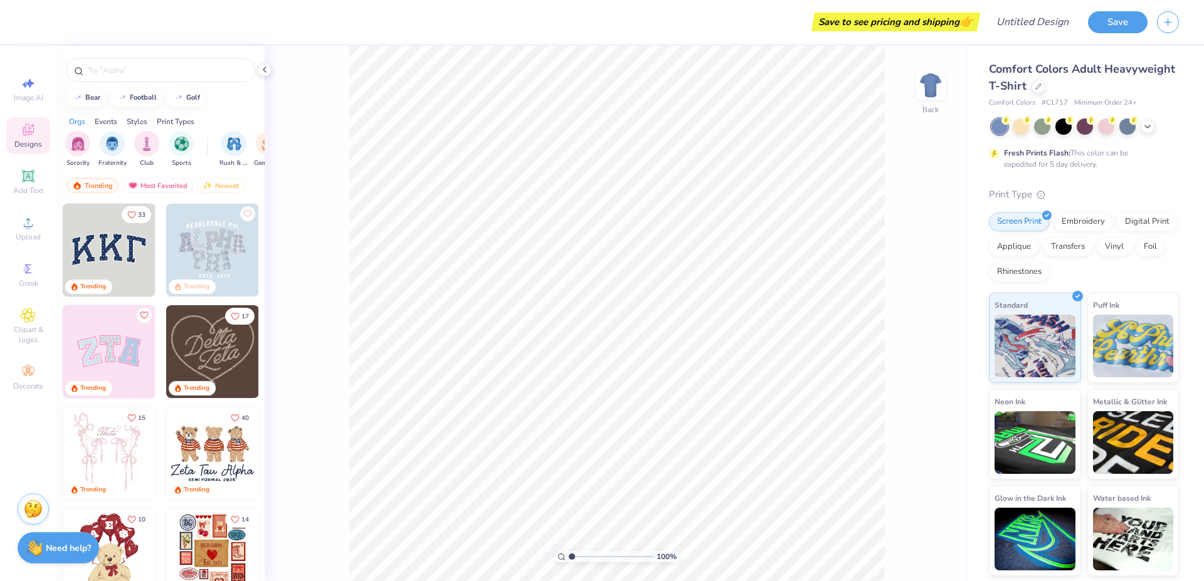
click at [1024, 88] on span "Comfort Colors Adult Heavyweight T-Shirt" at bounding box center [1082, 77] width 186 height 32
click at [1096, 226] on div "Embroidery" at bounding box center [1084, 220] width 60 height 19
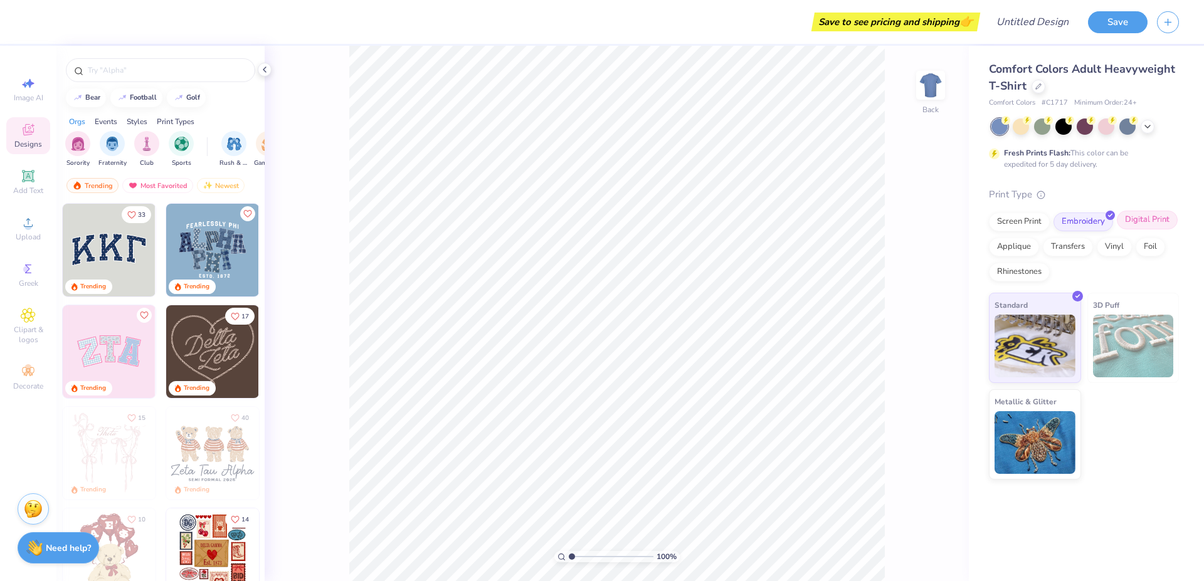
click at [1034, 221] on div "Screen Print" at bounding box center [1019, 222] width 61 height 19
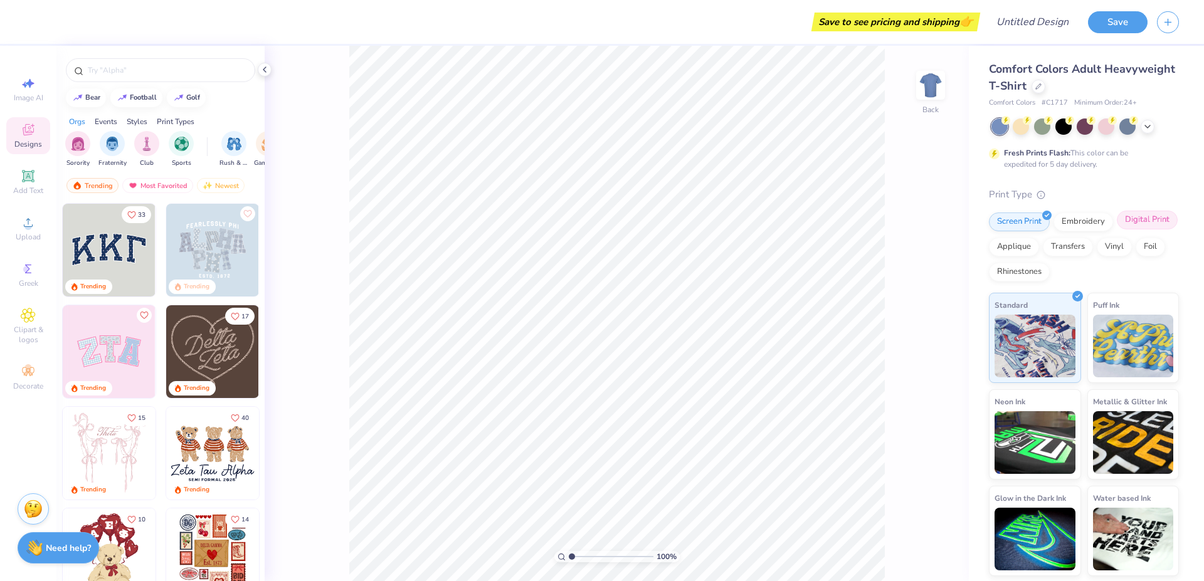
click at [1142, 218] on div "Digital Print" at bounding box center [1147, 220] width 61 height 19
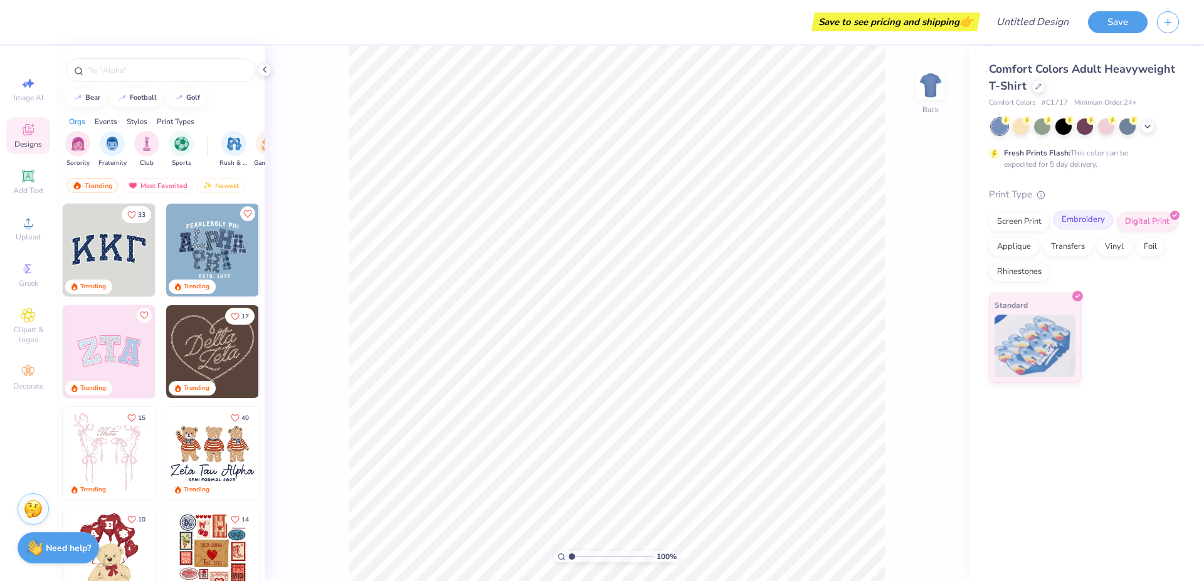
click at [1081, 217] on div "Embroidery" at bounding box center [1084, 220] width 60 height 19
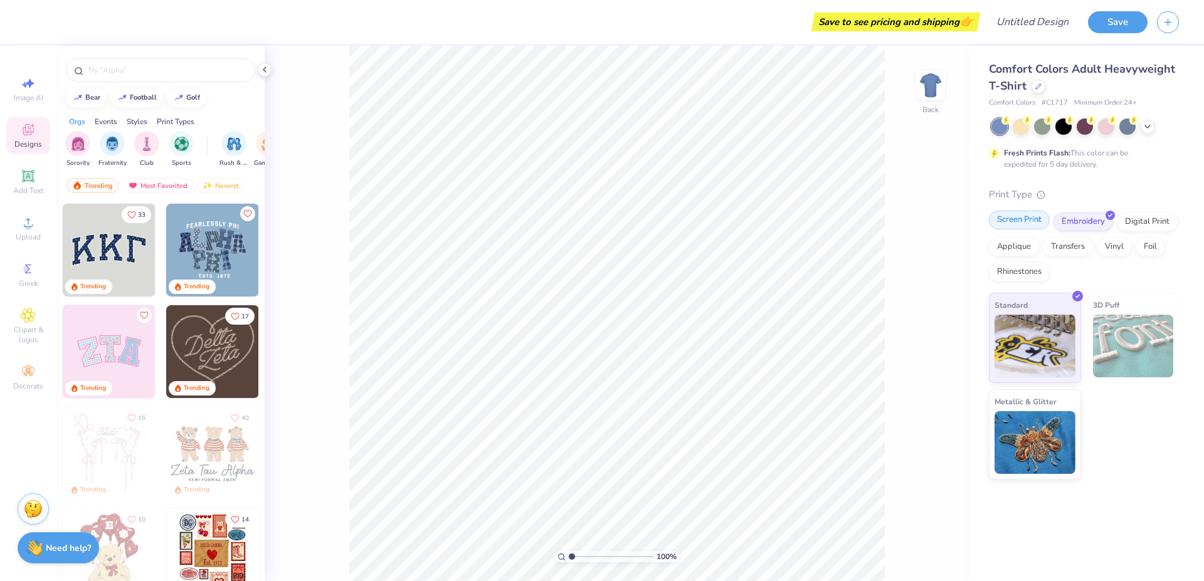
click at [1005, 229] on div "Screen Print" at bounding box center [1019, 220] width 61 height 19
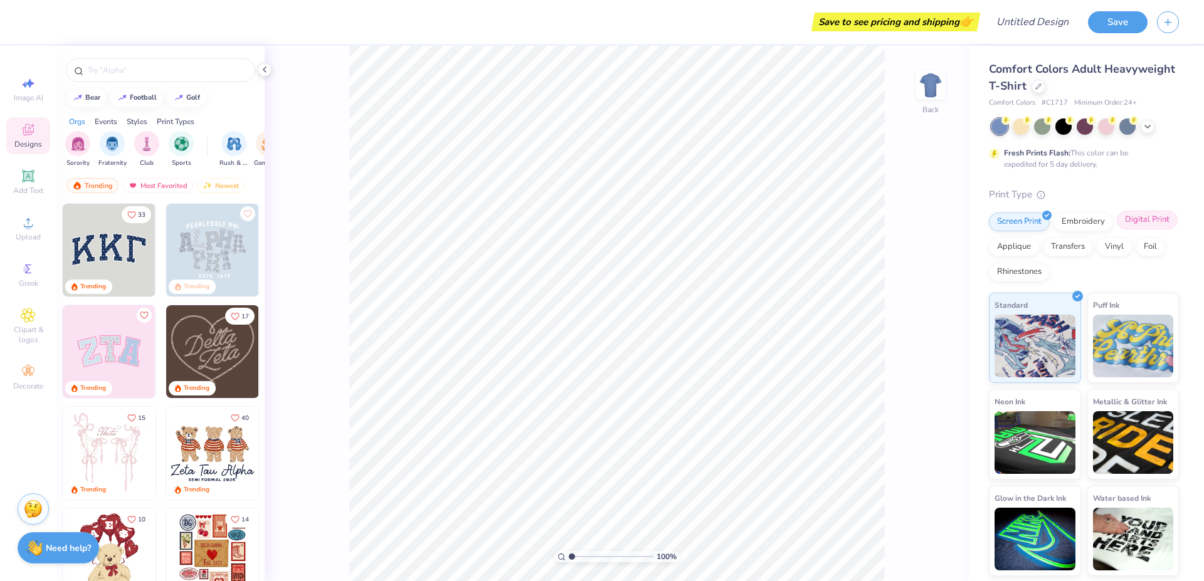
click at [1154, 223] on div "Digital Print" at bounding box center [1147, 220] width 61 height 19
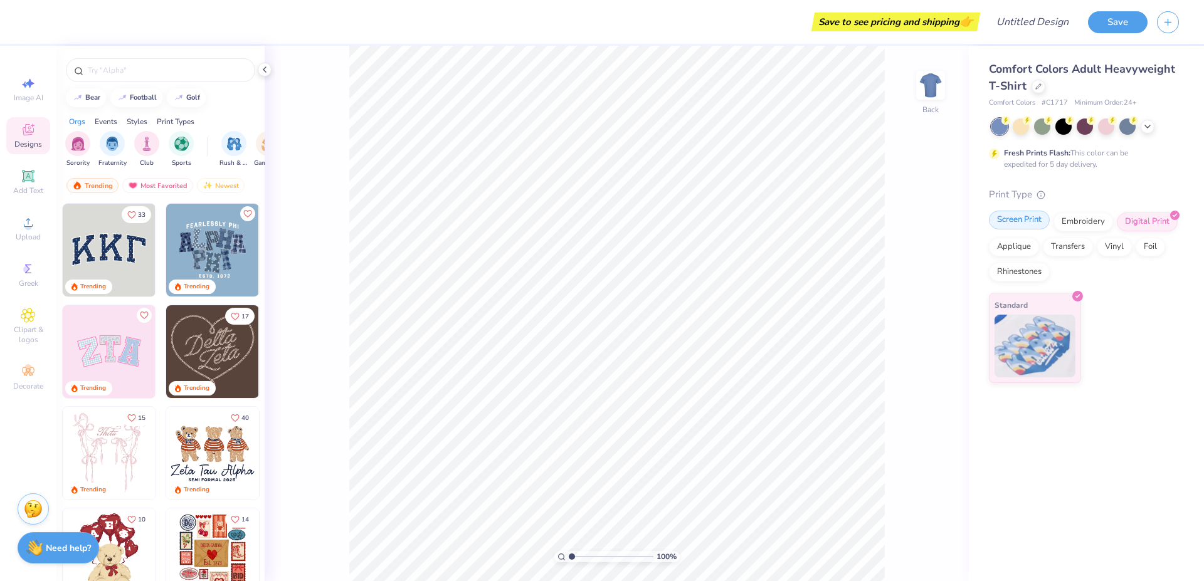
click at [1001, 229] on div "Screen Print" at bounding box center [1019, 220] width 61 height 19
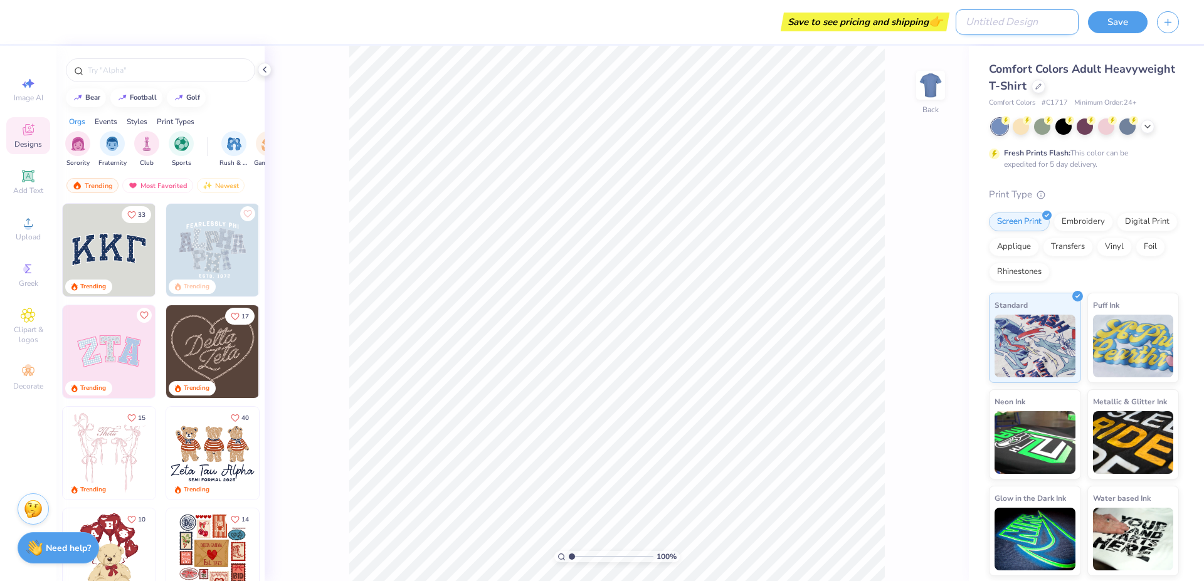
click at [1025, 24] on input "Design Title" at bounding box center [1017, 21] width 123 height 25
type input "LCPA"
click at [935, 162] on div "100 % Back" at bounding box center [617, 314] width 704 height 536
click at [1063, 131] on div at bounding box center [1064, 125] width 16 height 16
click at [1147, 129] on icon at bounding box center [1148, 125] width 10 height 10
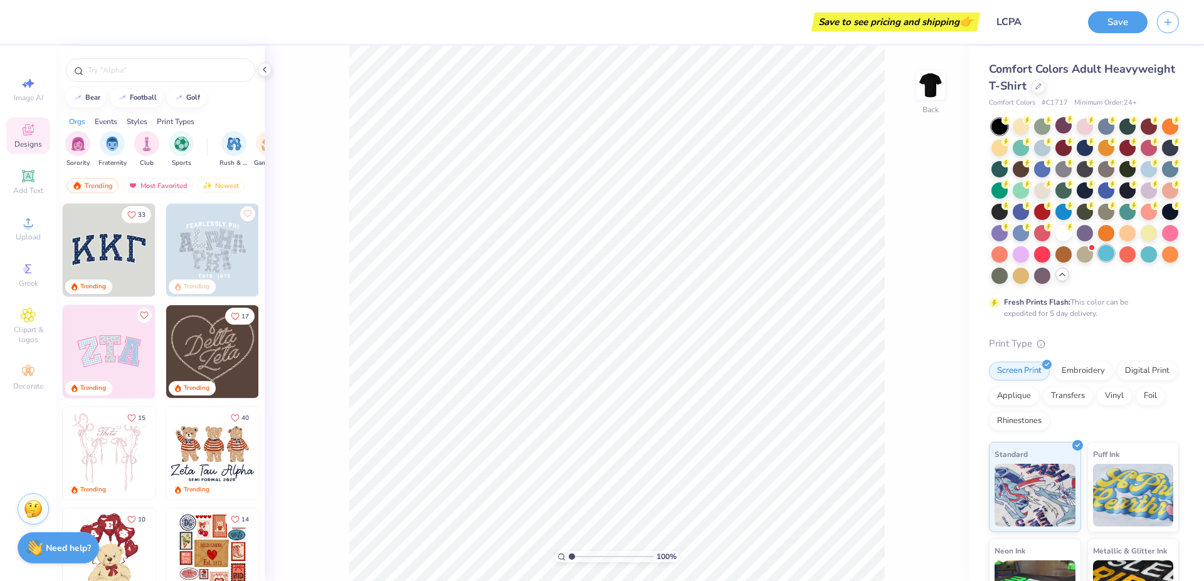
click at [1098, 262] on div at bounding box center [1106, 253] width 16 height 16
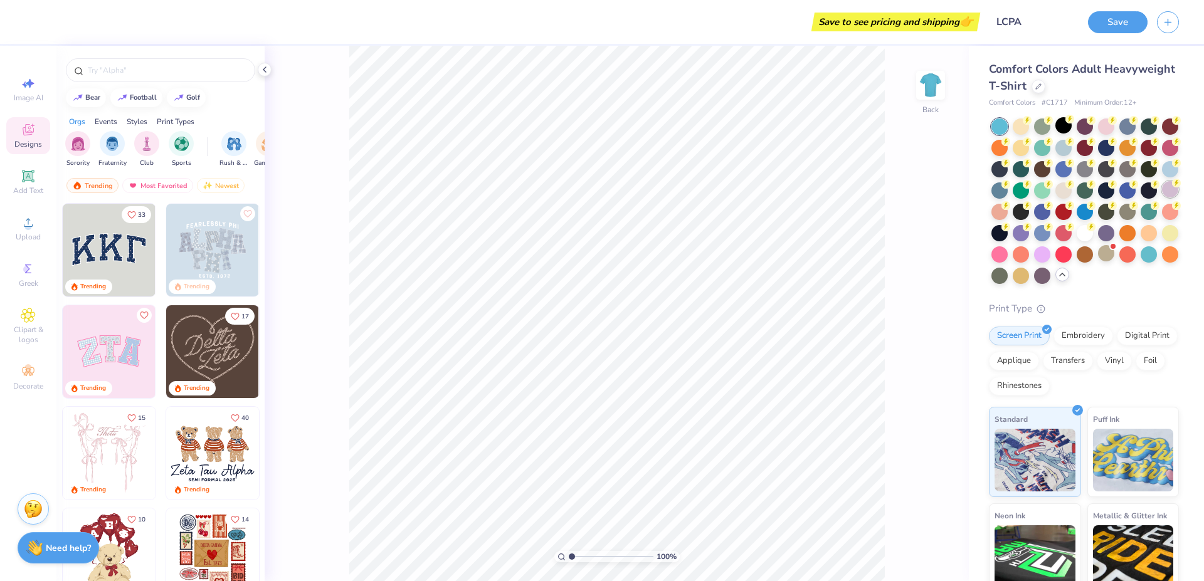
click at [1162, 198] on div at bounding box center [1170, 189] width 16 height 16
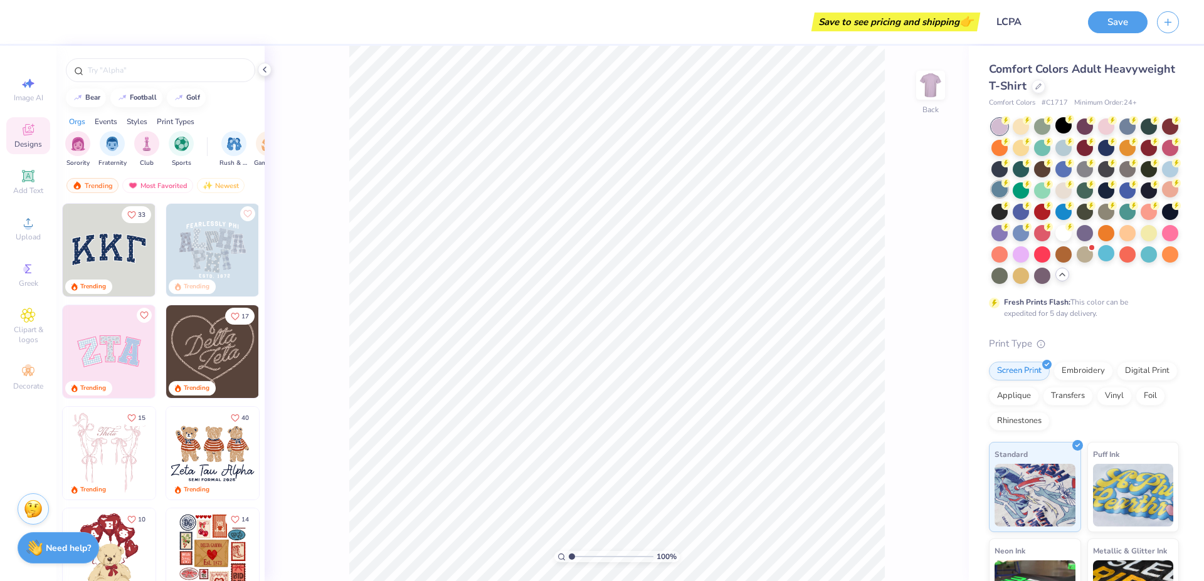
click at [1008, 188] on div at bounding box center [1000, 189] width 16 height 16
click at [1098, 219] on div at bounding box center [1106, 211] width 16 height 16
click at [1098, 198] on div at bounding box center [1106, 189] width 16 height 16
click at [1120, 176] on div at bounding box center [1128, 168] width 16 height 16
click at [1142, 125] on div at bounding box center [1149, 125] width 16 height 16
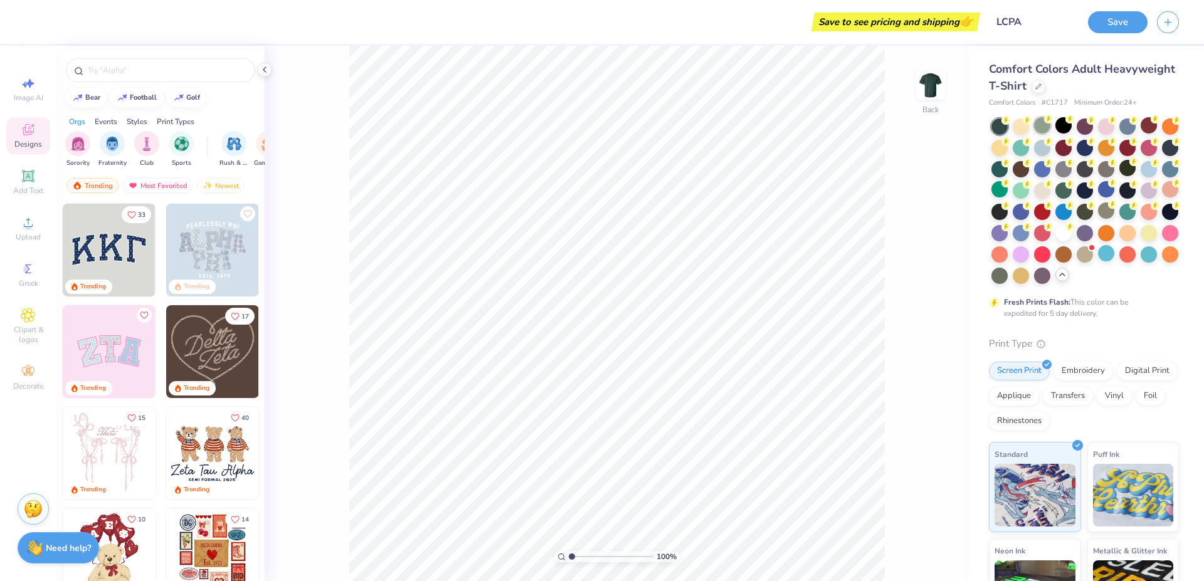
click at [1044, 127] on div at bounding box center [1042, 125] width 16 height 16
click at [1162, 219] on div at bounding box center [1170, 211] width 16 height 16
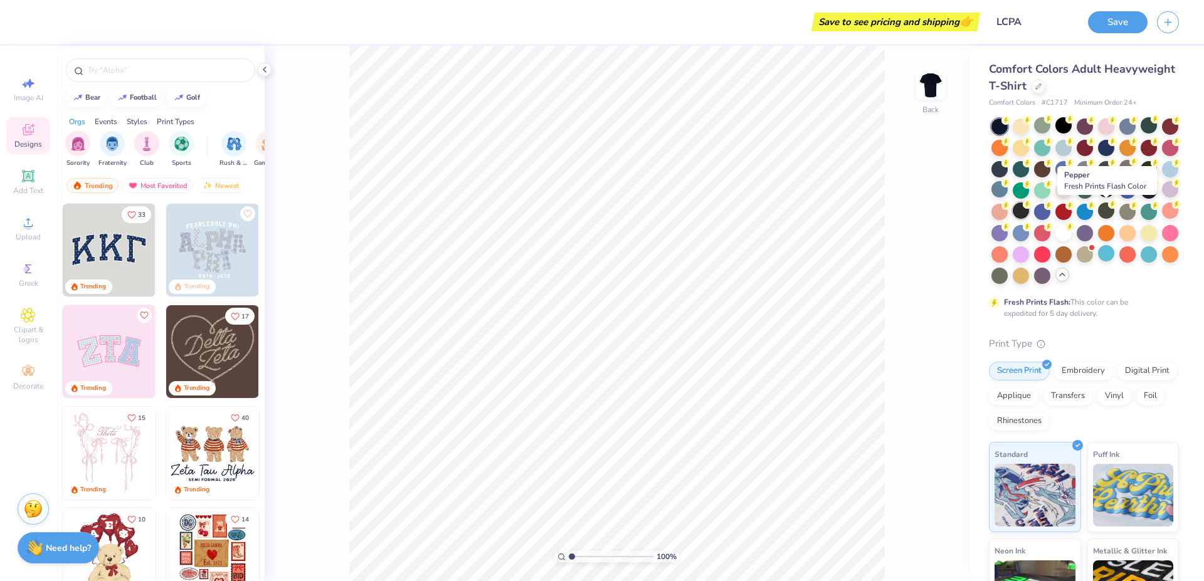
click at [1029, 211] on div at bounding box center [1021, 211] width 16 height 16
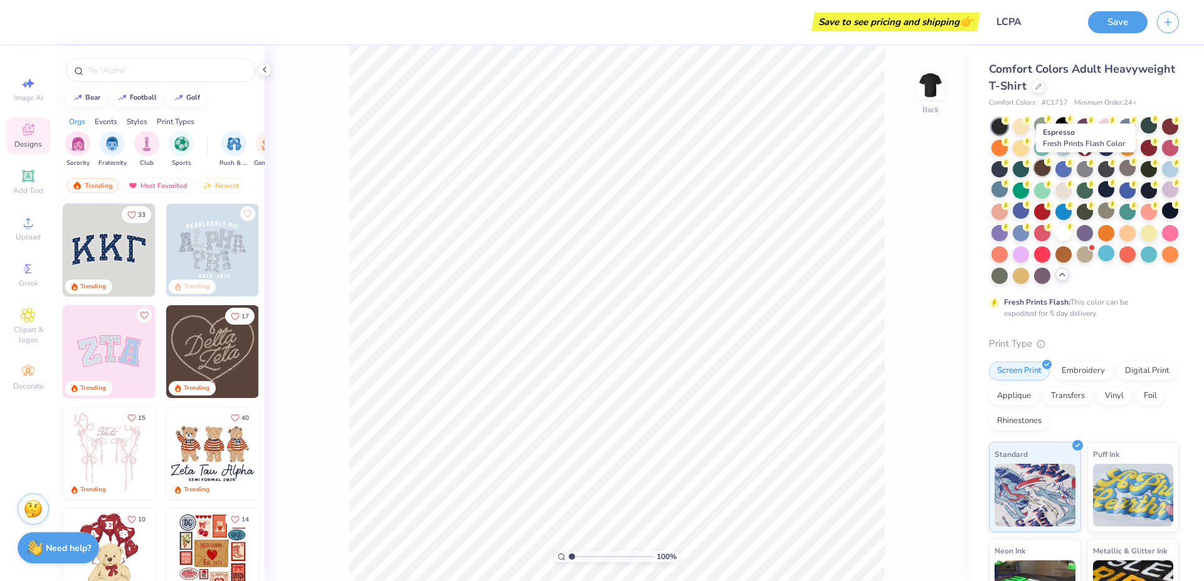
click at [1051, 170] on div at bounding box center [1042, 168] width 16 height 16
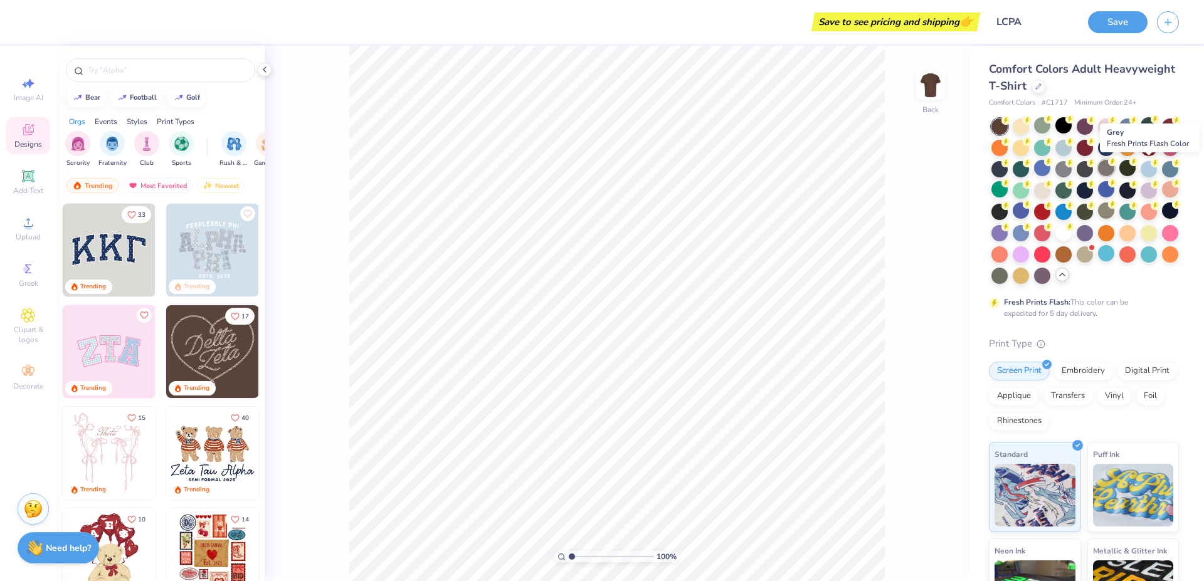
click at [1115, 172] on div at bounding box center [1106, 168] width 16 height 16
click at [1116, 341] on div "Comfort Colors Adult Heavyweight T-Shirt Comfort Colors # C1717 Minimum Order: …" at bounding box center [1084, 393] width 190 height 665
click at [21, 81] on icon at bounding box center [28, 83] width 15 height 15
select select "4"
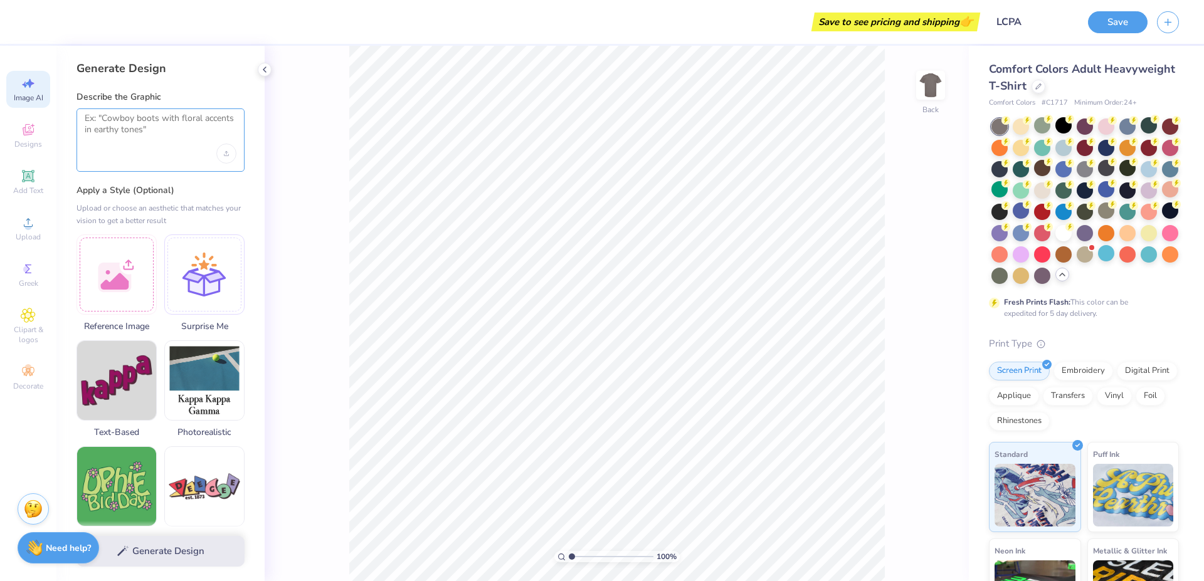
click at [129, 122] on textarea at bounding box center [161, 128] width 152 height 31
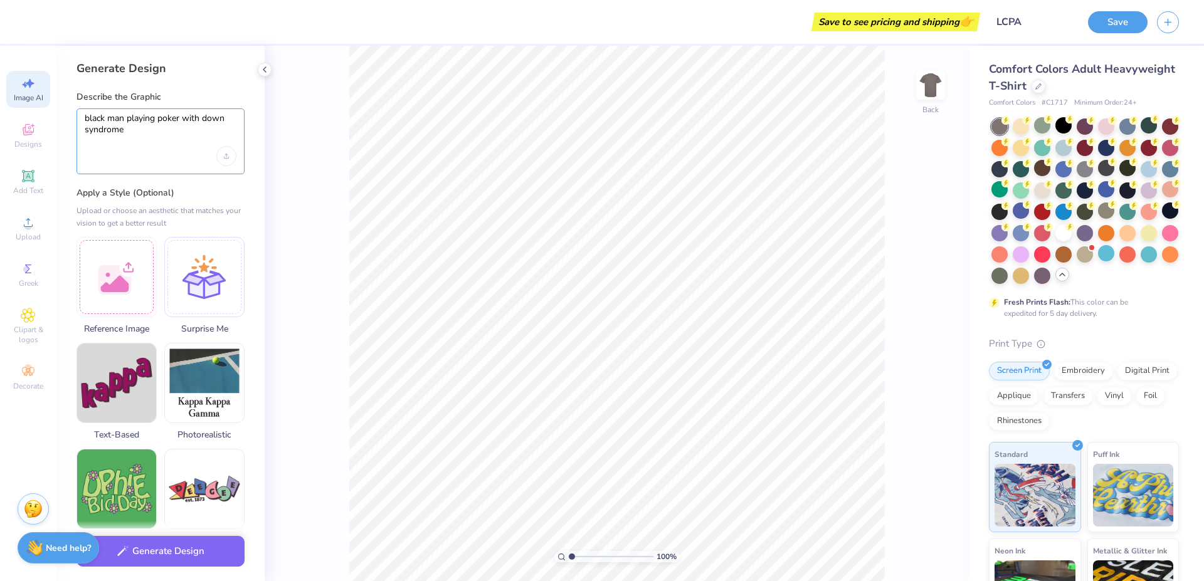
click at [172, 127] on textarea "black man playing poker with down syndrome" at bounding box center [161, 130] width 152 height 34
type textarea "black man playing poker with down syndrome"
click at [211, 90] on div "Generate Design Describe the Graphic [DEMOGRAPHIC_DATA] man playing poker with …" at bounding box center [160, 314] width 208 height 536
click at [224, 154] on icon "Upload image" at bounding box center [226, 156] width 5 height 5
click at [184, 138] on textarea "black man playing poker with down syndrome" at bounding box center [161, 130] width 152 height 34
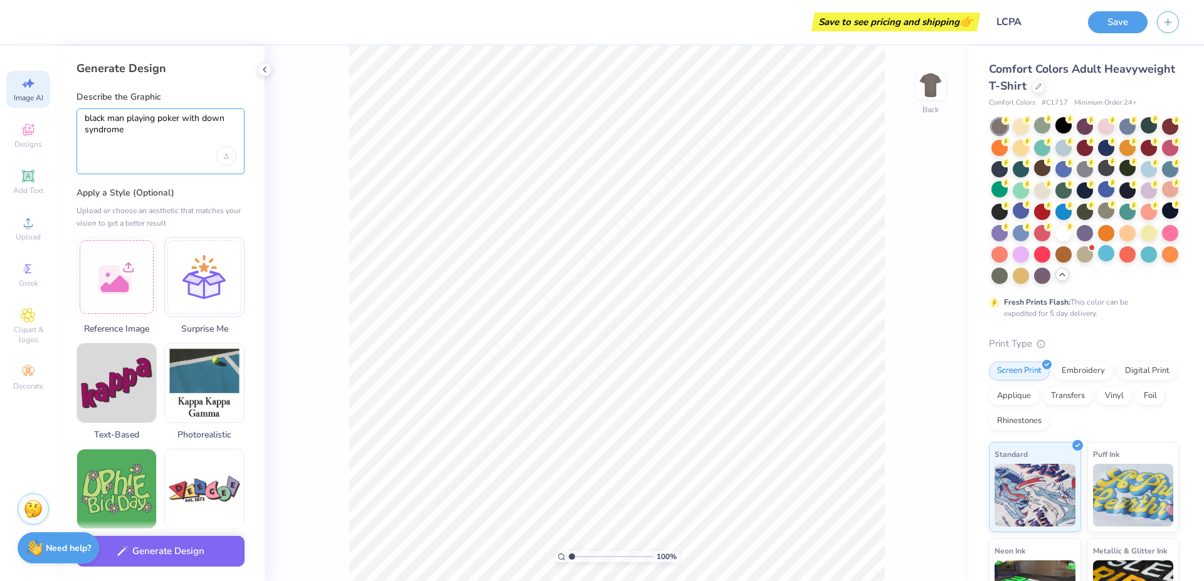
click at [175, 127] on textarea "black man playing poker with down syndrome" at bounding box center [161, 130] width 152 height 34
click at [187, 564] on div "Generate Design" at bounding box center [160, 551] width 208 height 61
click at [187, 551] on button "Generate Design" at bounding box center [161, 548] width 168 height 31
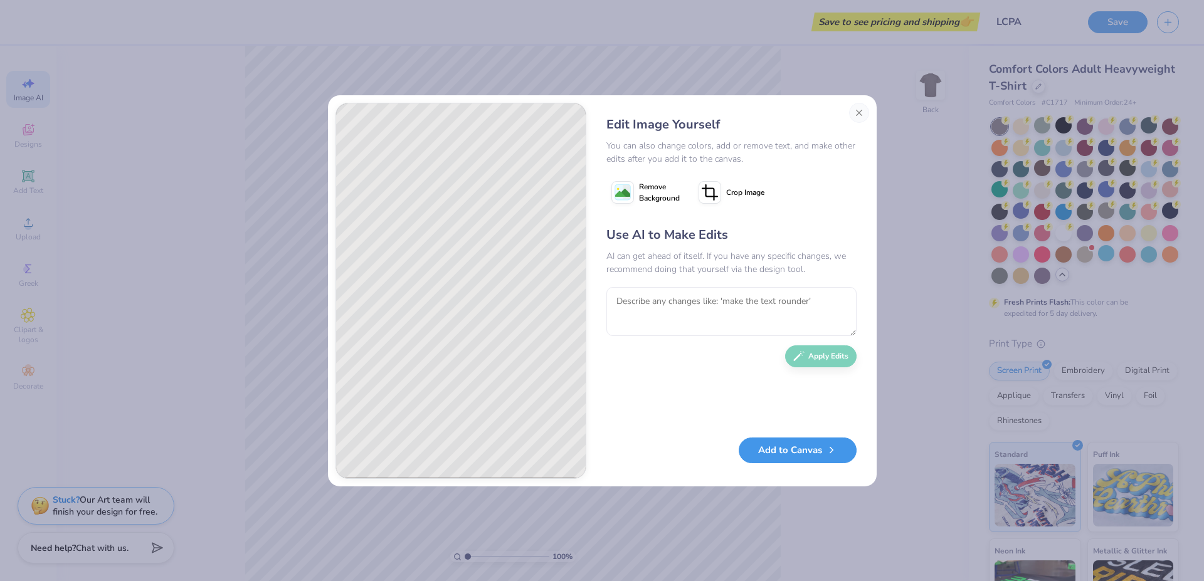
click at [778, 465] on div "Add to Canvas" at bounding box center [732, 454] width 250 height 26
click at [781, 453] on button "Add to Canvas" at bounding box center [798, 451] width 118 height 26
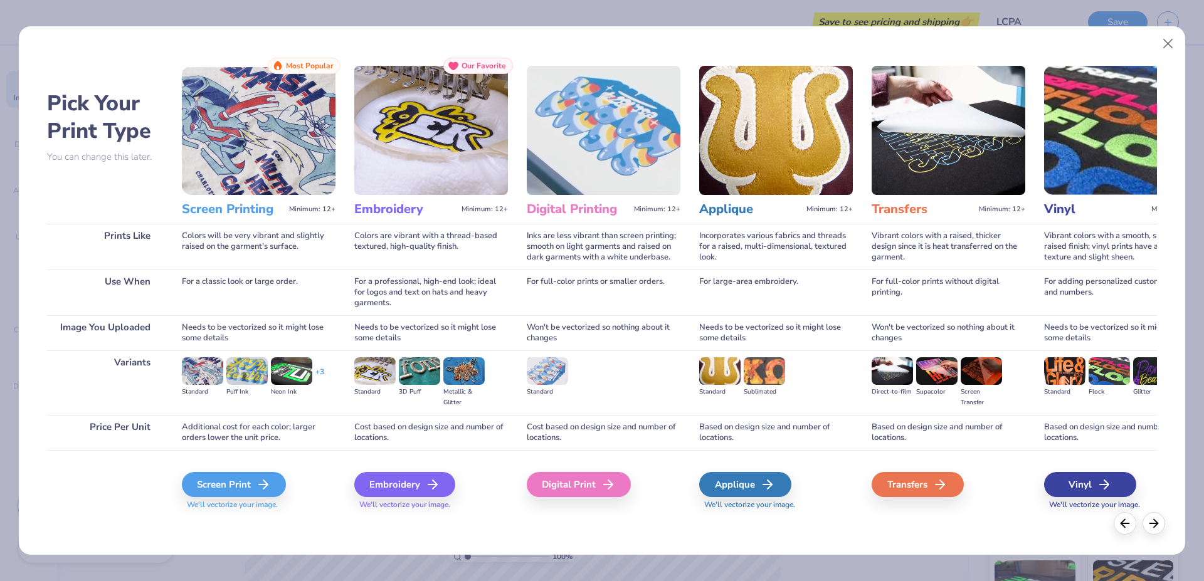
click at [213, 263] on div "Colors will be very vibrant and slightly raised on the garment's surface." at bounding box center [259, 247] width 154 height 46
click at [249, 482] on div "Screen Print" at bounding box center [236, 484] width 104 height 25
click at [251, 479] on div "Screen Print" at bounding box center [236, 484] width 104 height 25
click at [241, 485] on div "Screen Print" at bounding box center [236, 484] width 104 height 25
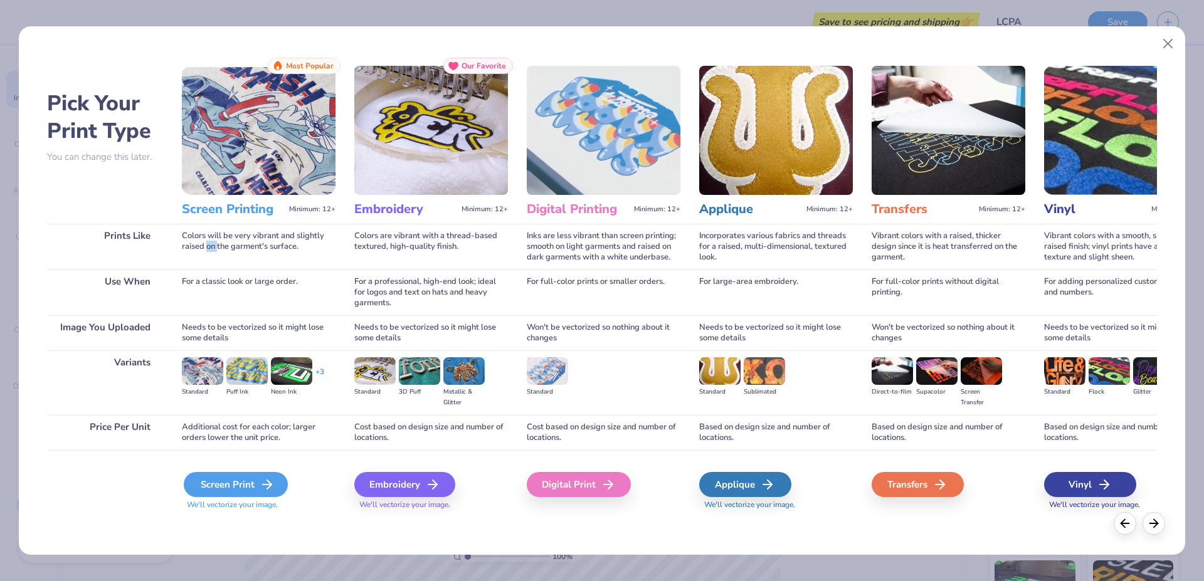
click at [241, 485] on div "Screen Print" at bounding box center [236, 484] width 104 height 25
click at [270, 480] on icon at bounding box center [267, 484] width 15 height 15
click at [1150, 523] on icon at bounding box center [1154, 522] width 14 height 14
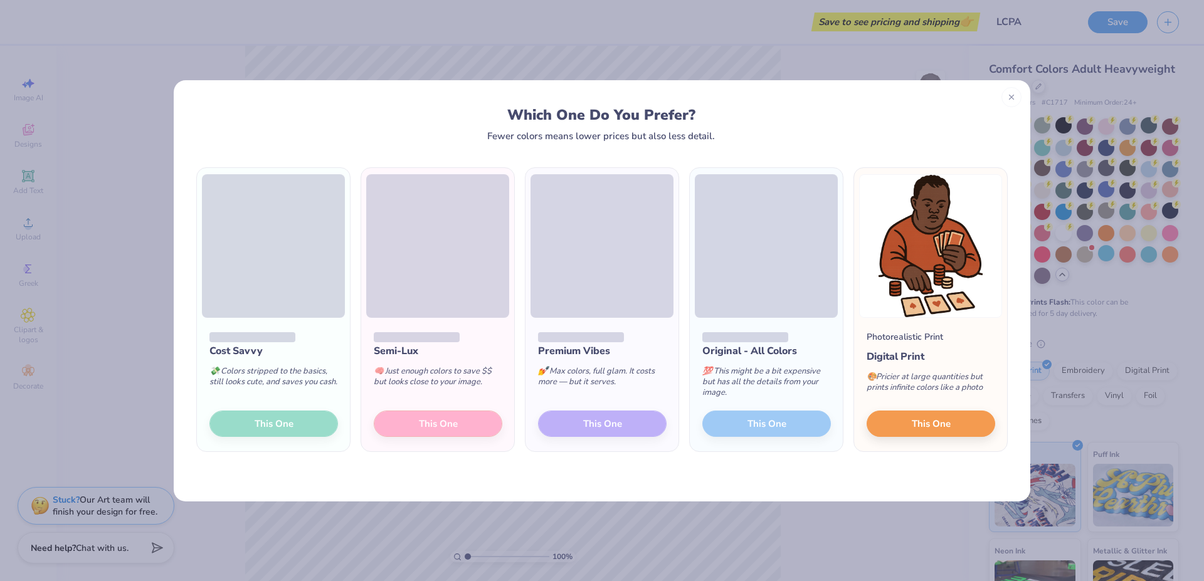
click at [882, 474] on div "Cost Savvy 💸 Colors stripped to the basics, still looks cute, and saves you cas…" at bounding box center [602, 321] width 857 height 361
click at [887, 428] on button "This One" at bounding box center [931, 422] width 129 height 26
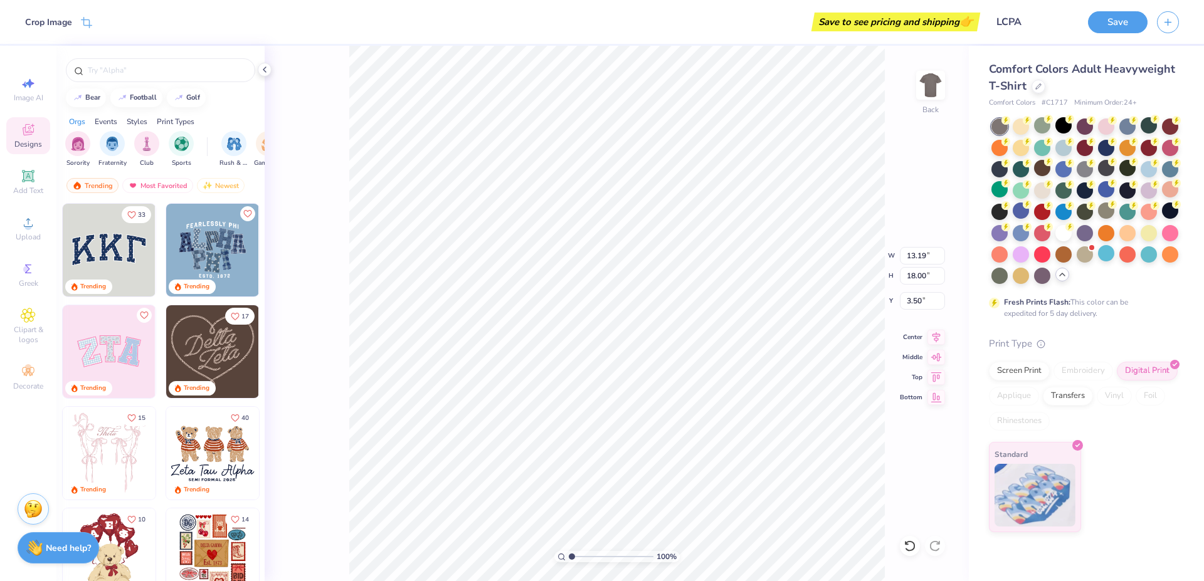
type input "2.75"
type input "3.75"
type input "6.60"
type input "4.29"
type input "5.86"
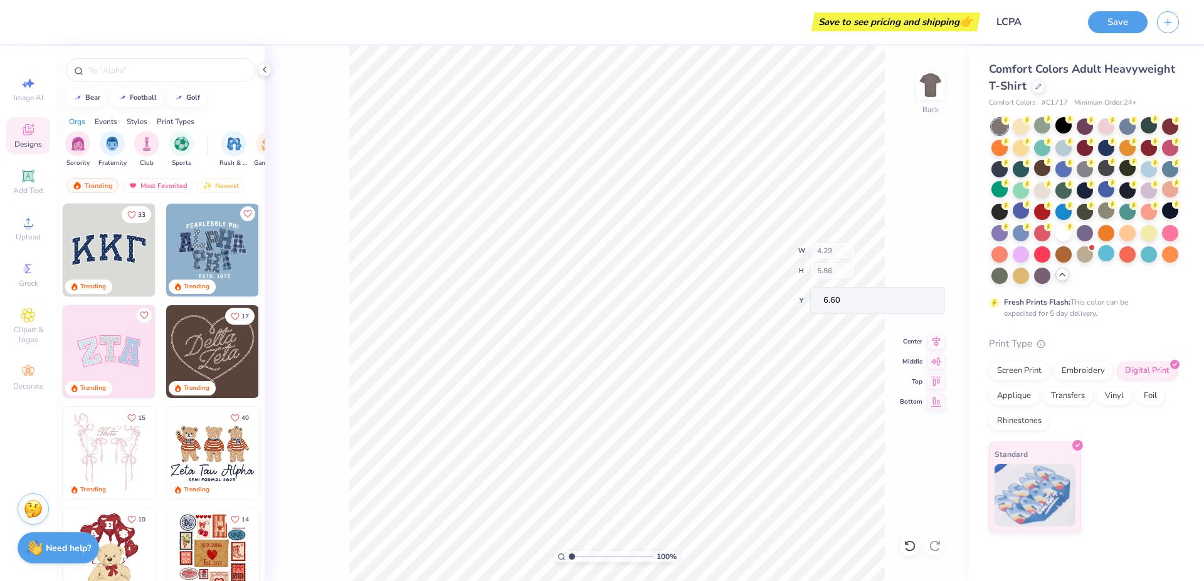
type input "7.38"
click at [45, 167] on div "Add Text" at bounding box center [28, 182] width 44 height 37
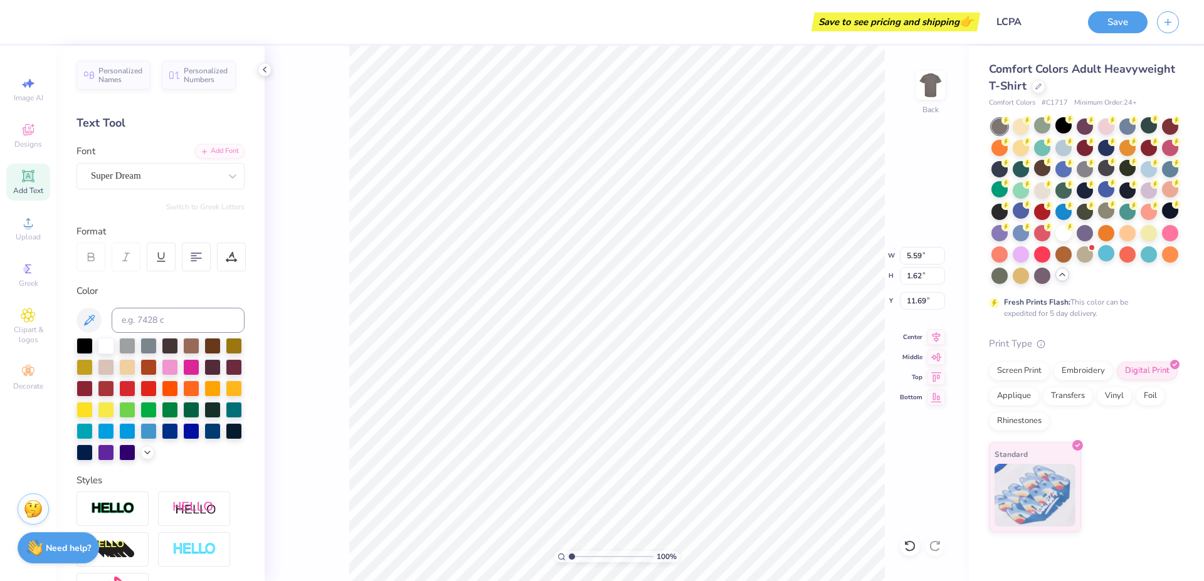
click at [162, 128] on div "Text Tool" at bounding box center [161, 123] width 168 height 17
click at [155, 178] on div "Super Dream" at bounding box center [156, 175] width 132 height 19
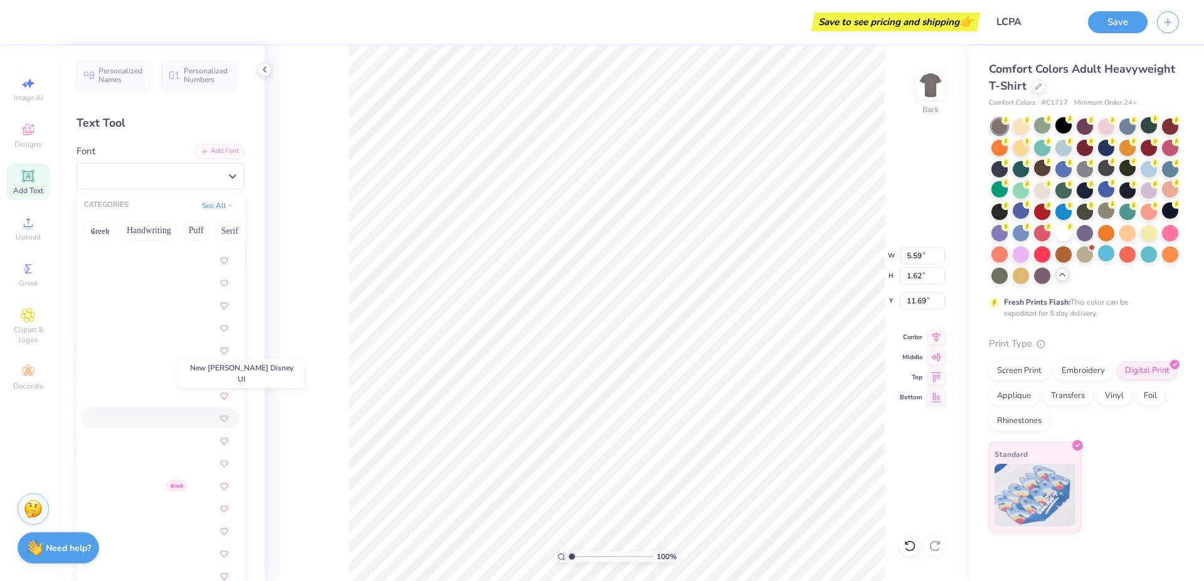
scroll to position [4817, 0]
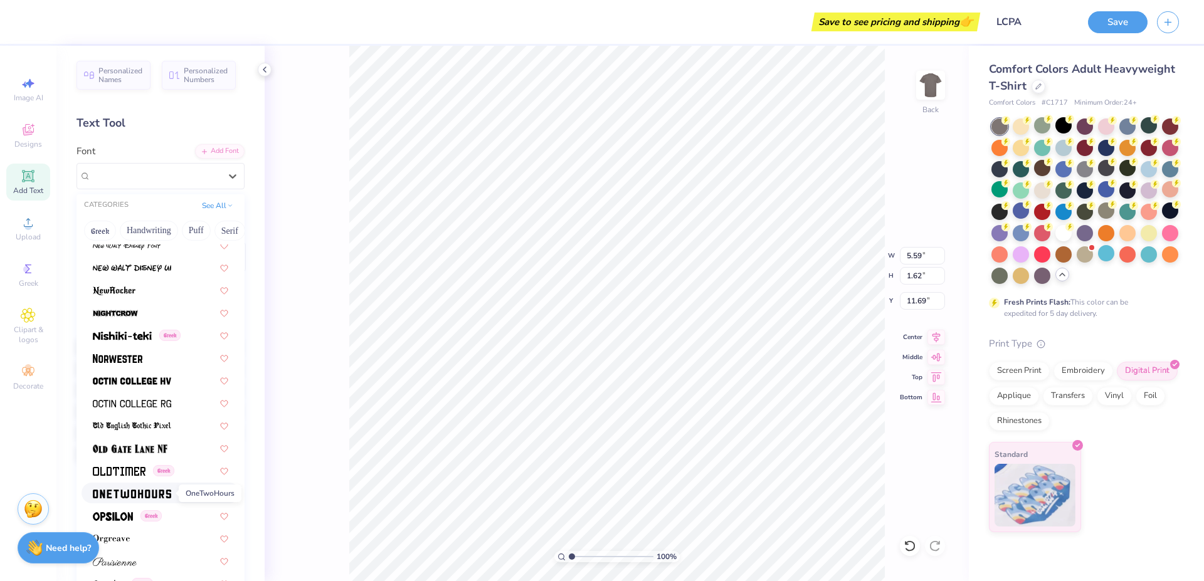
click at [149, 494] on img at bounding box center [132, 494] width 78 height 9
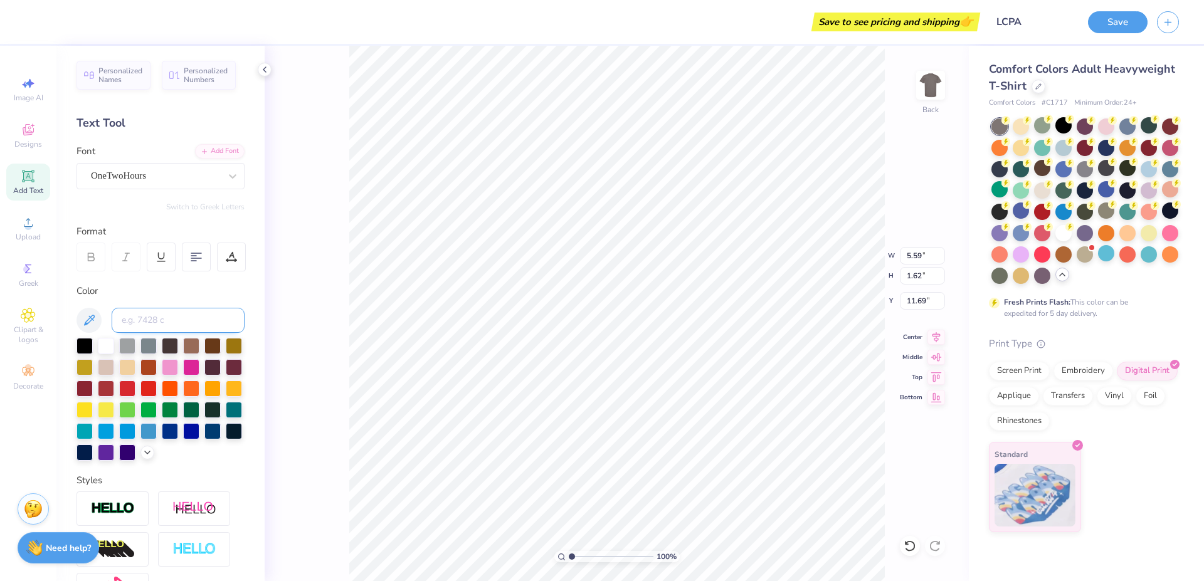
click at [151, 325] on input at bounding box center [178, 320] width 133 height 25
type input "L"
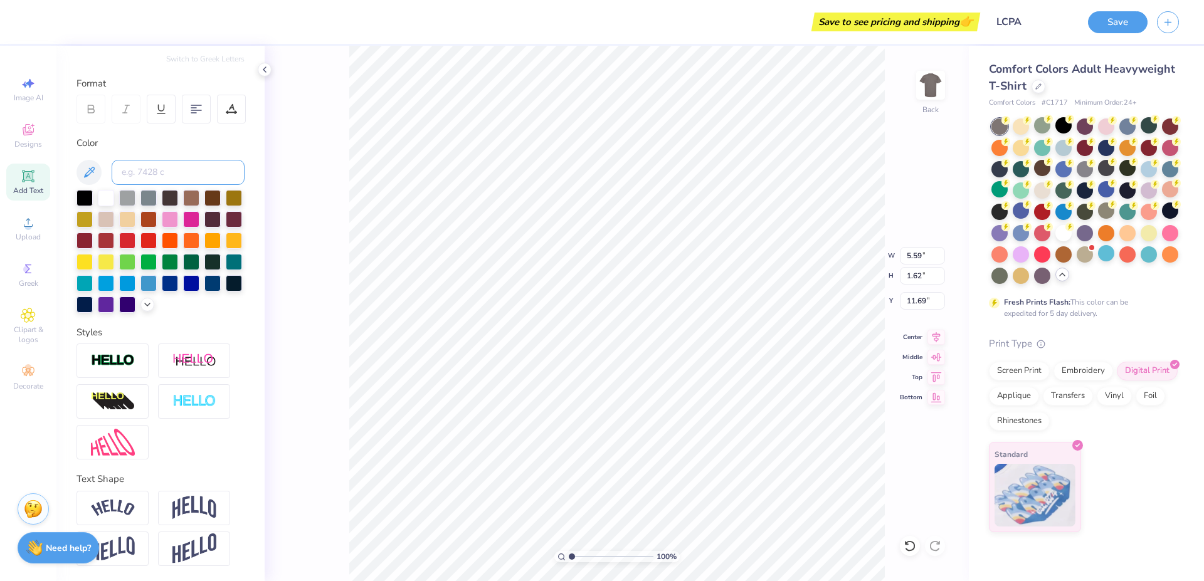
scroll to position [0, 0]
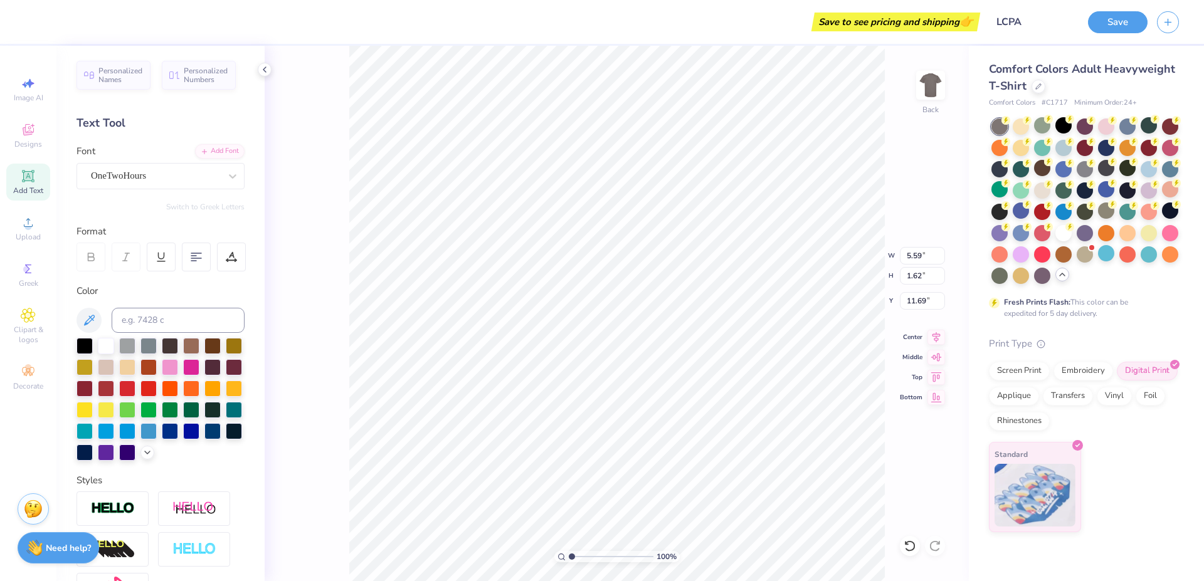
click at [124, 215] on div "Personalized Names Personalized Numbers Text Tool Add Font Font OneTwoHours Swi…" at bounding box center [160, 314] width 208 height 536
click at [103, 125] on div "Text Tool" at bounding box center [161, 123] width 168 height 17
click at [104, 124] on div "Text Tool" at bounding box center [161, 123] width 168 height 17
click at [143, 117] on div "Text Tool" at bounding box center [161, 123] width 168 height 17
click at [107, 120] on div "Text Tool" at bounding box center [161, 123] width 168 height 17
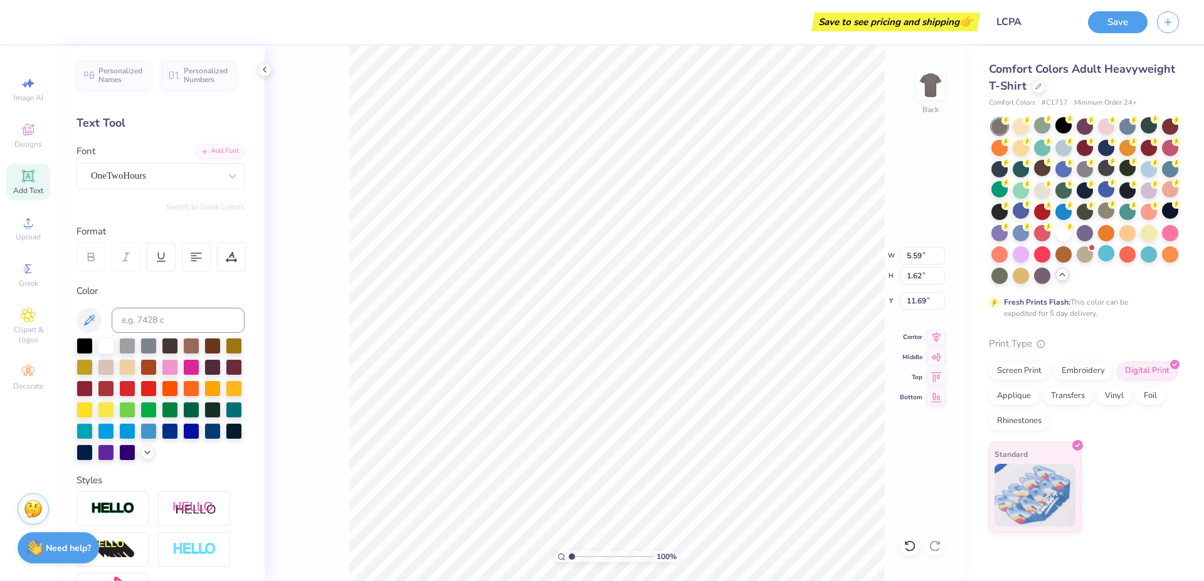
click at [88, 124] on div "Text Tool" at bounding box center [161, 123] width 168 height 17
type textarea "T"
type textarea "LAKE COUNTY POKER ASSOCIATION"
click at [84, 346] on div at bounding box center [85, 345] width 16 height 16
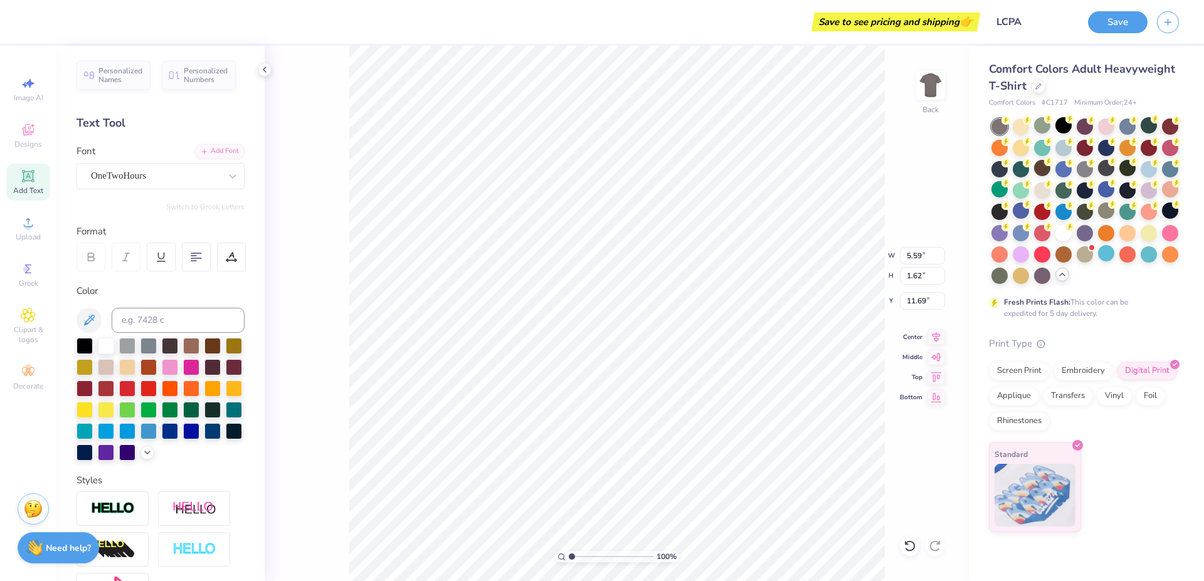
scroll to position [1, 4]
type input "7.52"
type input "1.61"
type input "5.11"
type input "5.46"
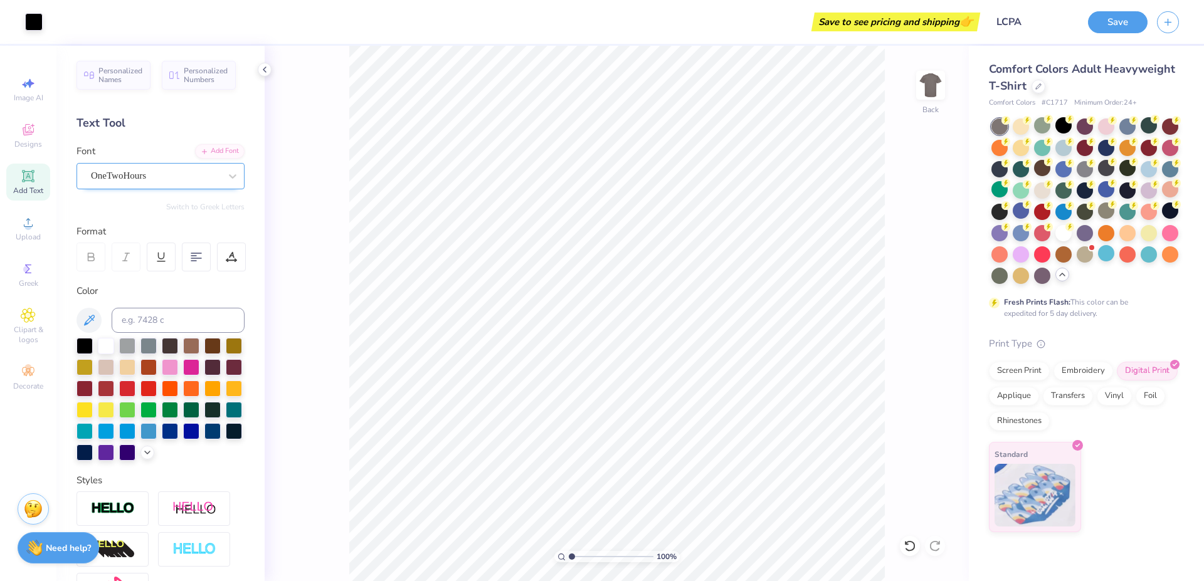
click at [142, 177] on div "OneTwoHours" at bounding box center [156, 175] width 132 height 19
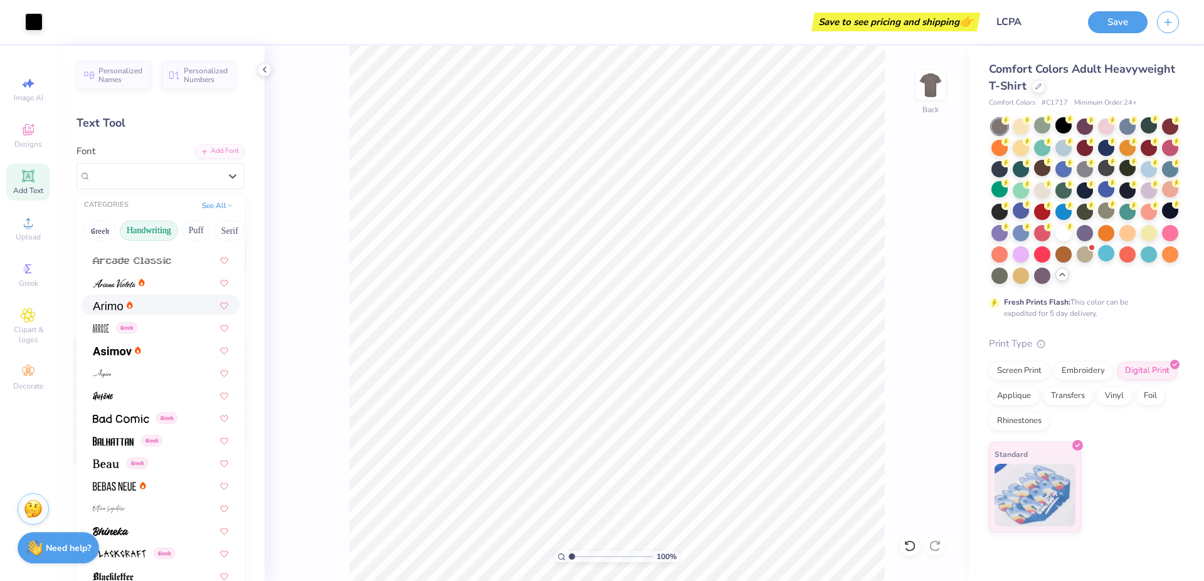
scroll to position [0, 0]
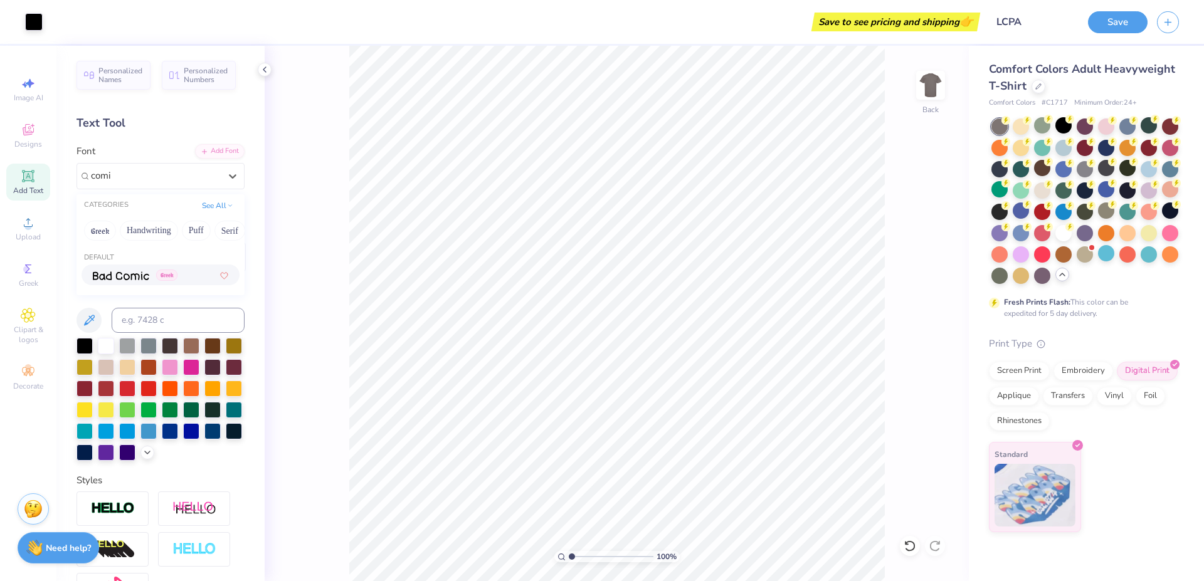
click at [140, 276] on img at bounding box center [121, 276] width 56 height 9
type input "comi"
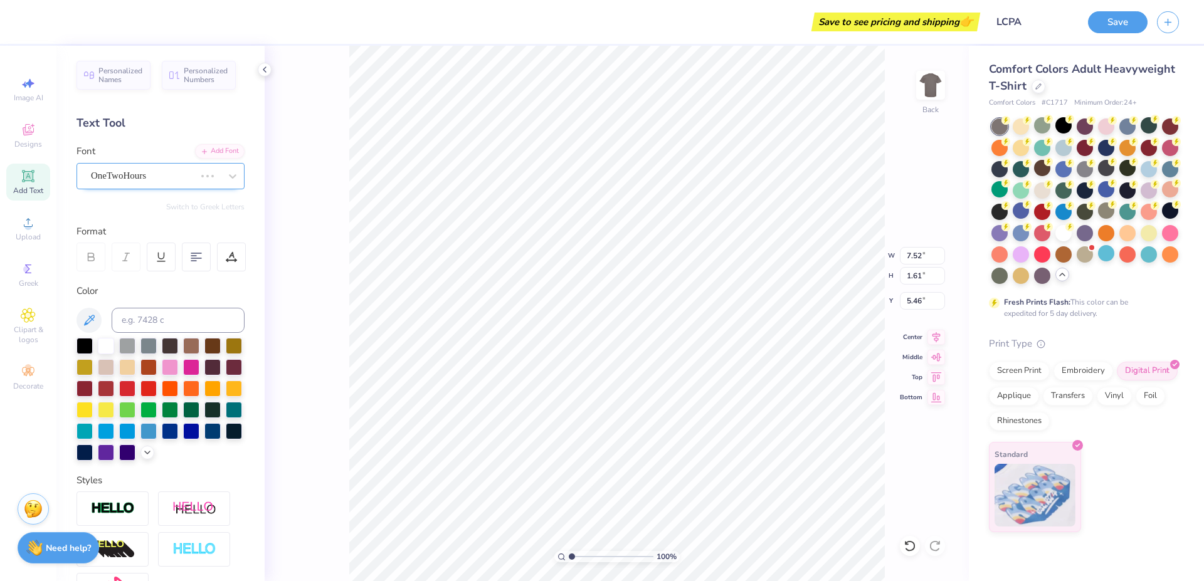
click at [134, 179] on div "OneTwoHours" at bounding box center [143, 175] width 107 height 19
type input "comic"
type input "8.27"
type input "1.62"
click at [130, 275] on span "Bad Comic" at bounding box center [113, 274] width 40 height 13
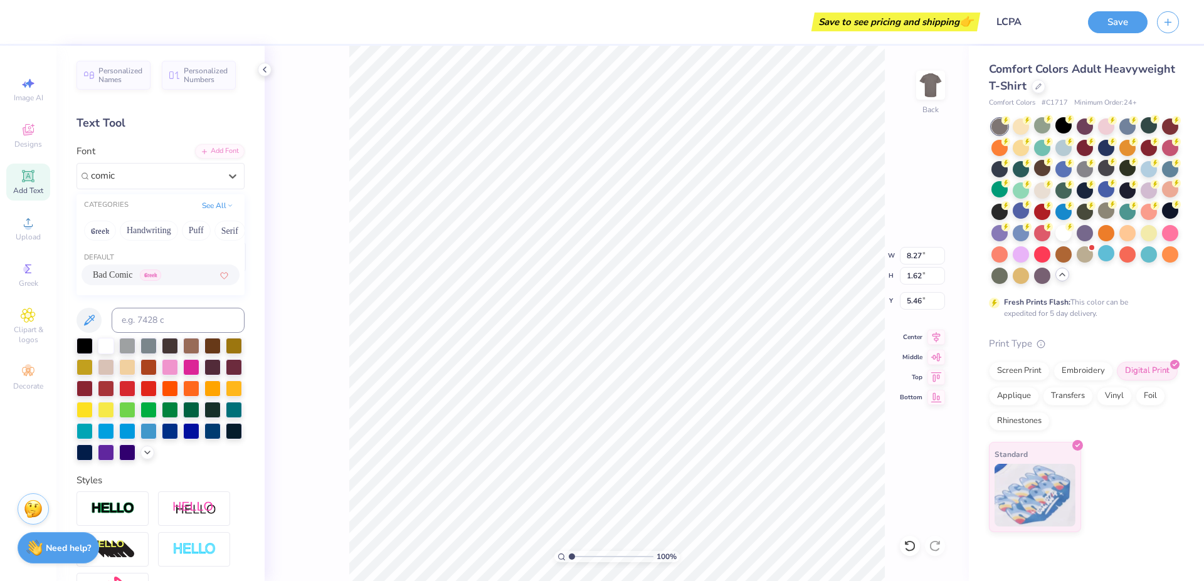
type input "comic"
click at [333, 317] on div "100 % Back W 8.27 8.27 " H 1.62 1.62 " Y 5.46 5.46 " Center Middle Top Bottom" at bounding box center [617, 314] width 704 height 536
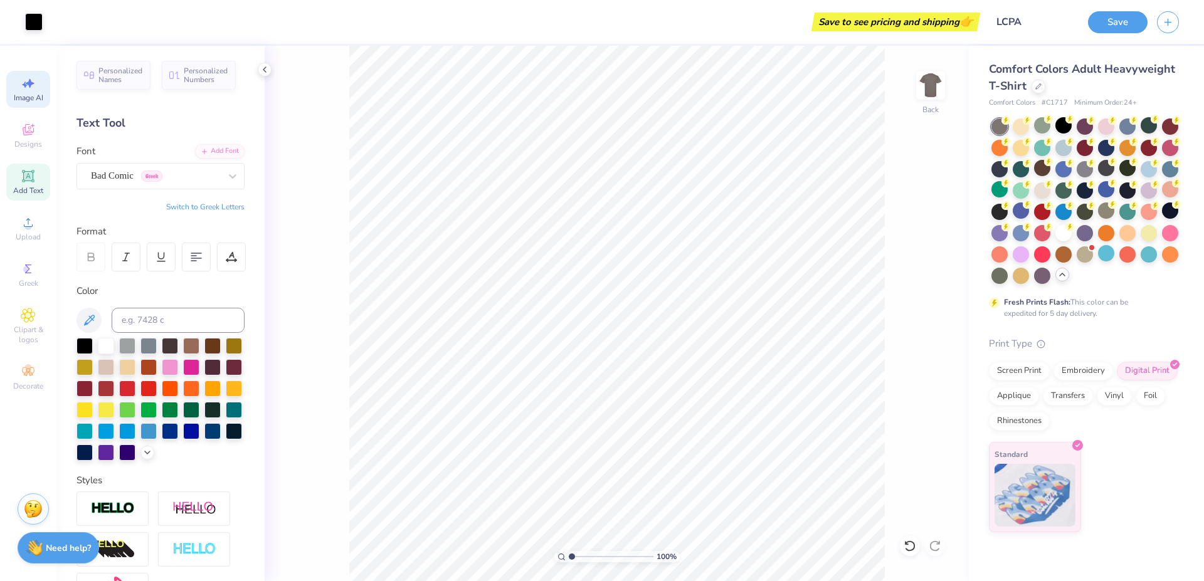
click at [28, 88] on icon at bounding box center [28, 83] width 15 height 15
select select "4"
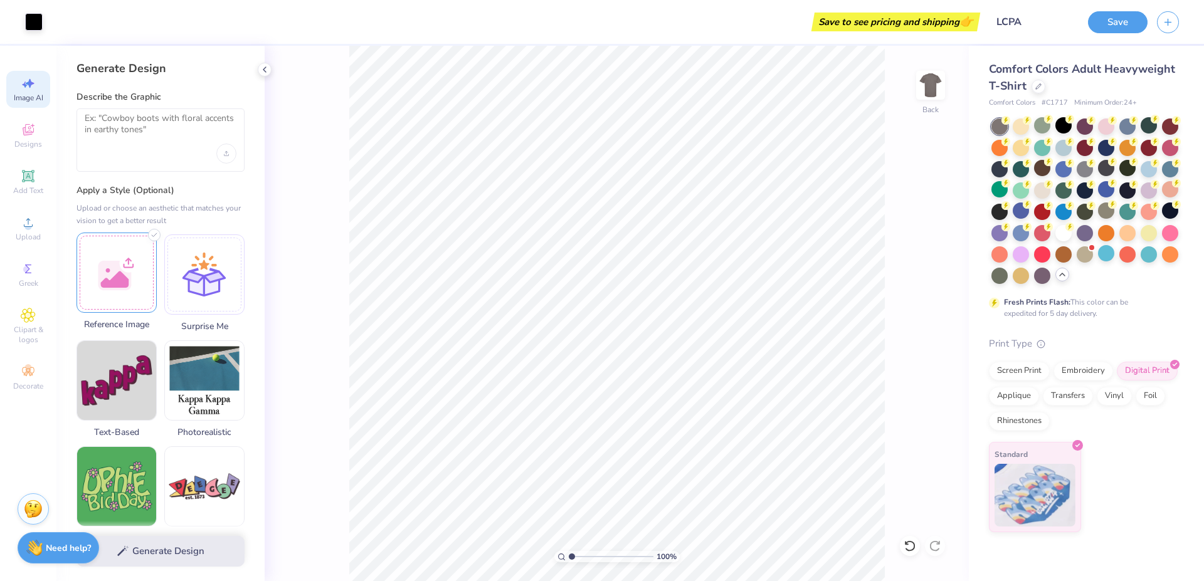
click at [123, 252] on div at bounding box center [117, 273] width 80 height 80
click at [114, 127] on textarea at bounding box center [161, 128] width 152 height 31
type textarea "swastika"
click at [172, 561] on button "Generate Design" at bounding box center [161, 548] width 168 height 31
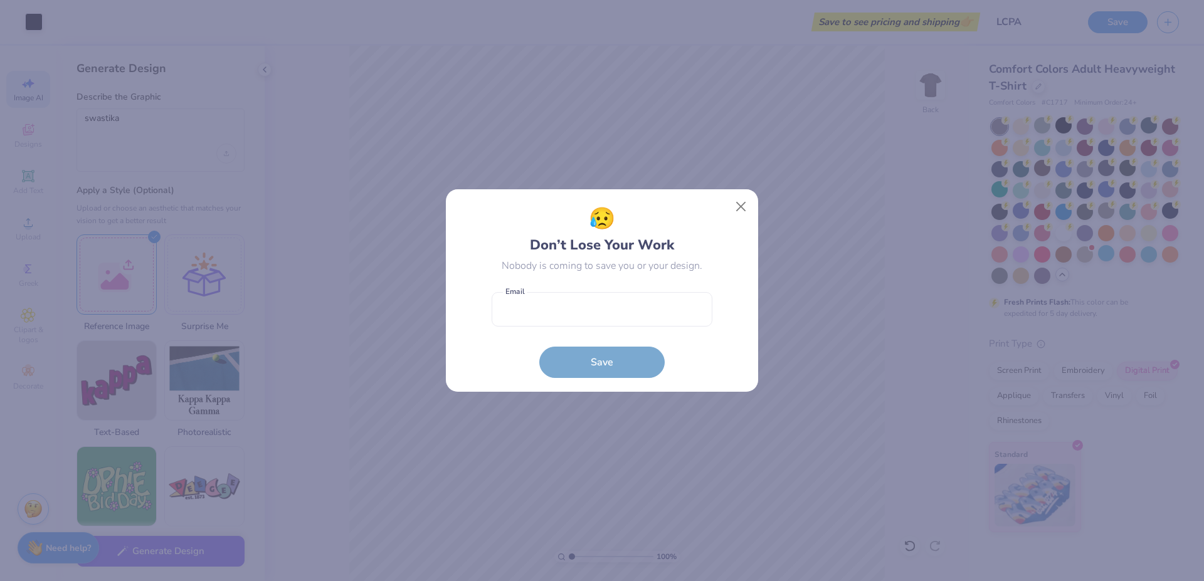
click at [622, 159] on div "😥 Don’t Lose Your Work Nobody is coming to save you or your design. Email is a …" at bounding box center [602, 290] width 1204 height 581
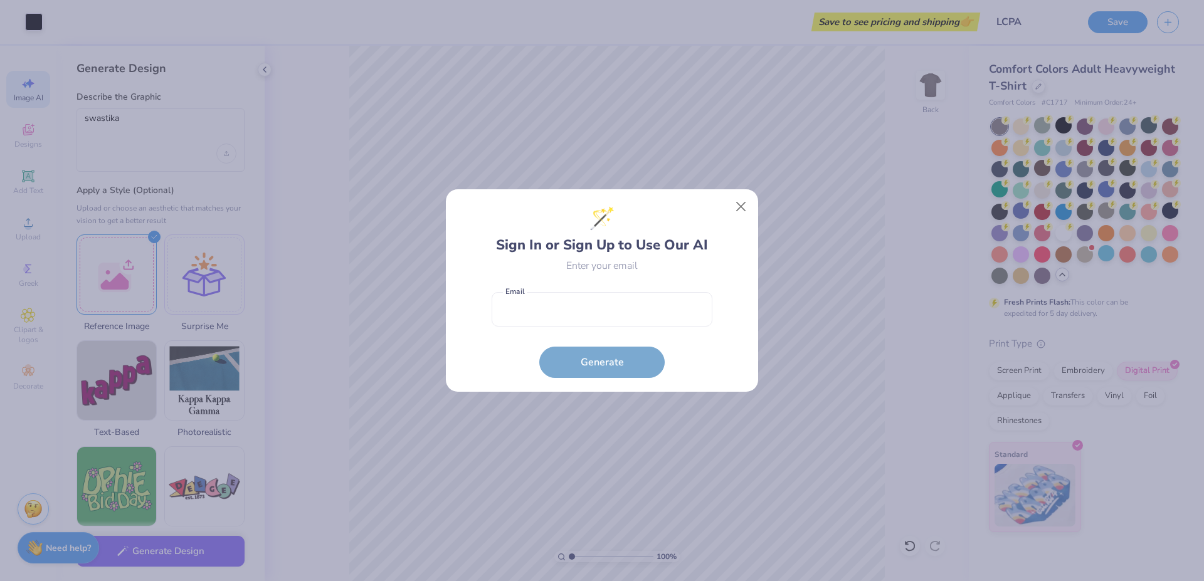
drag, startPoint x: 568, startPoint y: 135, endPoint x: 566, endPoint y: 126, distance: 9.0
click at [568, 134] on div "🪄 Sign In or Sign Up to Use Our AI Enter your email Email is a required field E…" at bounding box center [602, 290] width 1204 height 581
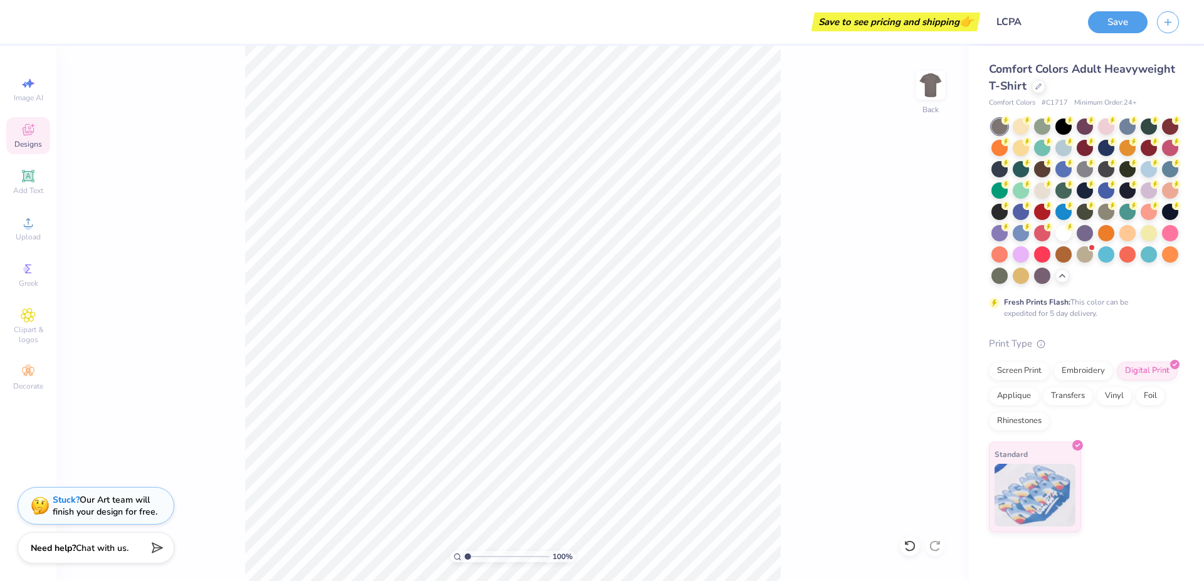
click at [38, 134] on div "Designs" at bounding box center [28, 135] width 44 height 37
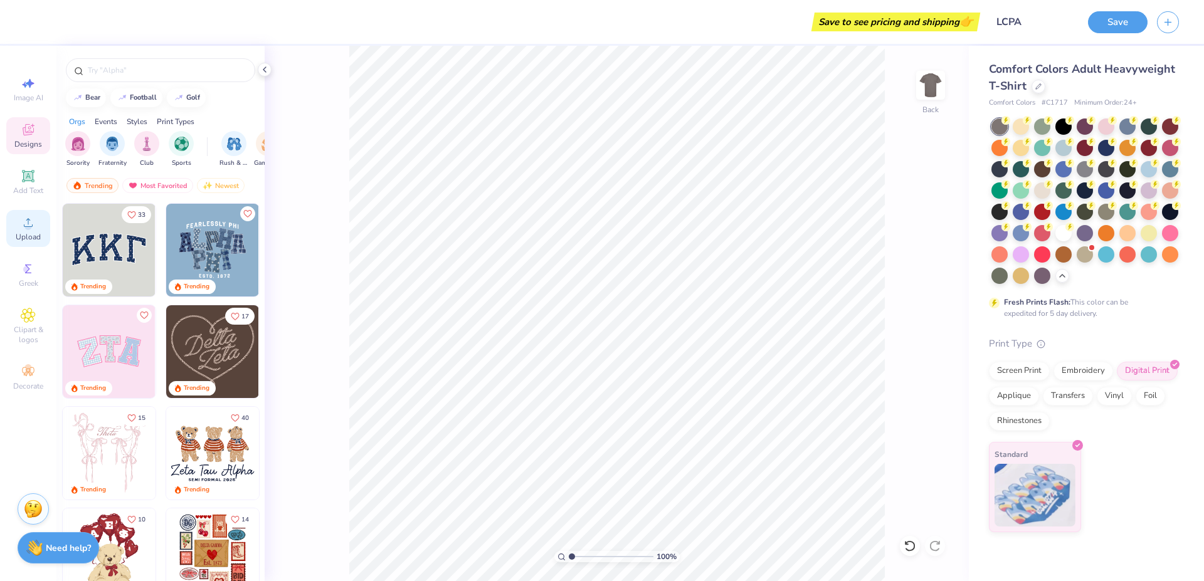
click at [32, 236] on span "Upload" at bounding box center [28, 237] width 25 height 10
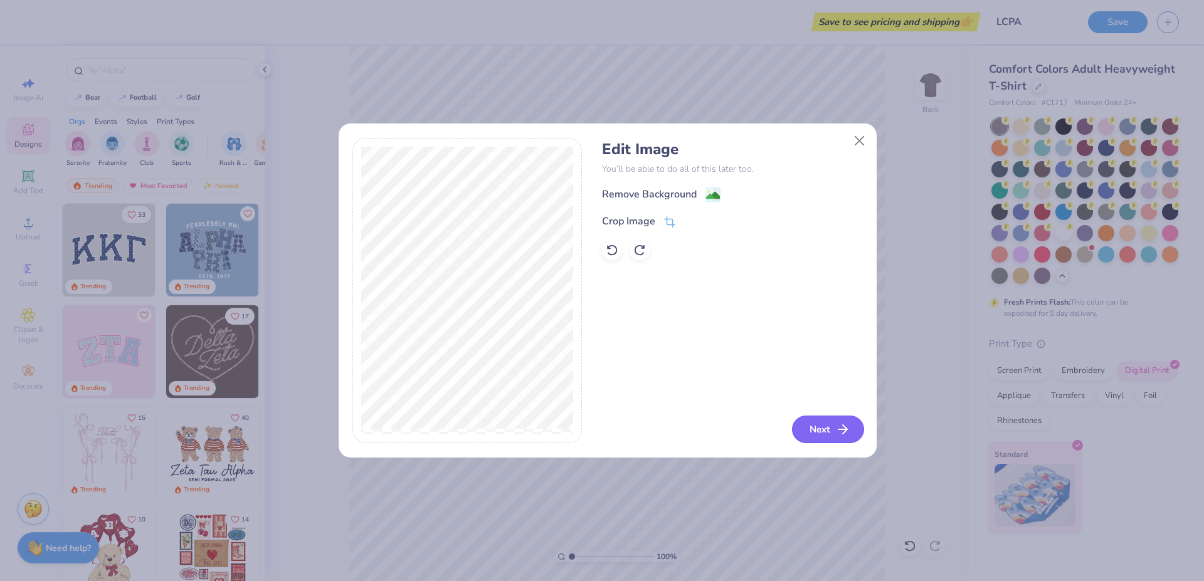
click at [837, 426] on icon "button" at bounding box center [842, 429] width 15 height 15
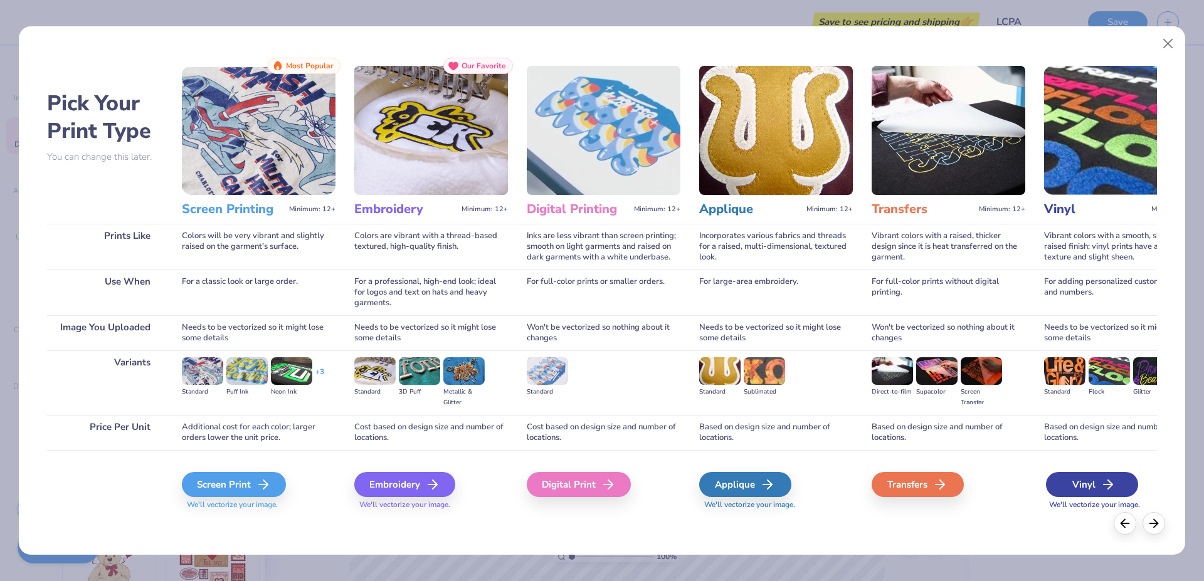
click at [1071, 482] on div "Vinyl" at bounding box center [1092, 484] width 92 height 25
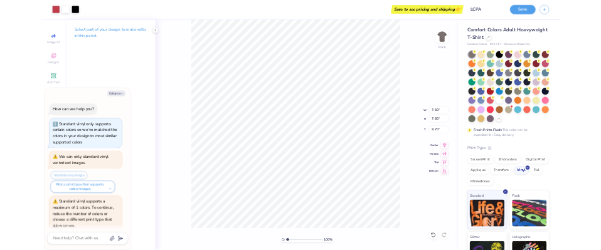
scroll to position [173, 0]
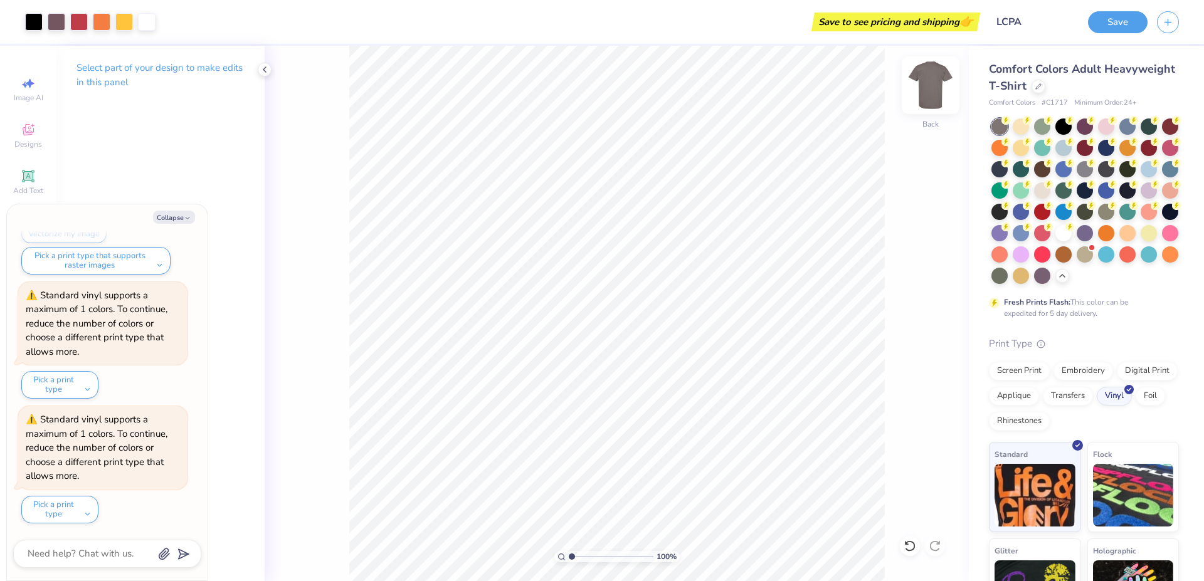
click at [922, 85] on img at bounding box center [931, 85] width 50 height 50
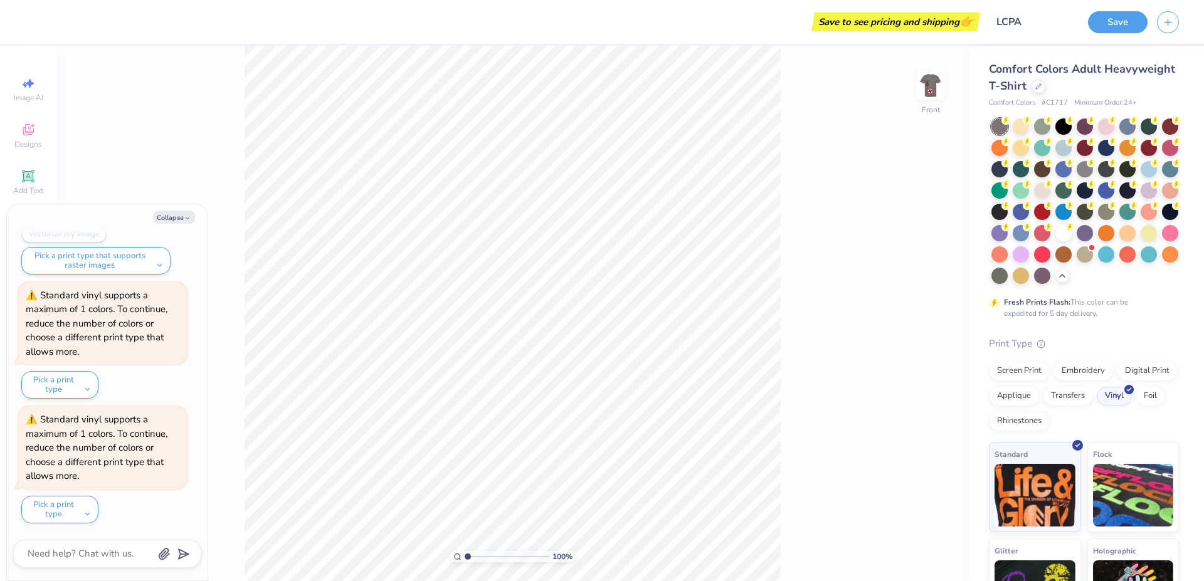
click at [179, 201] on div "100 % Front" at bounding box center [512, 314] width 913 height 536
click at [177, 214] on button "Collapse" at bounding box center [174, 217] width 42 height 13
type textarea "x"
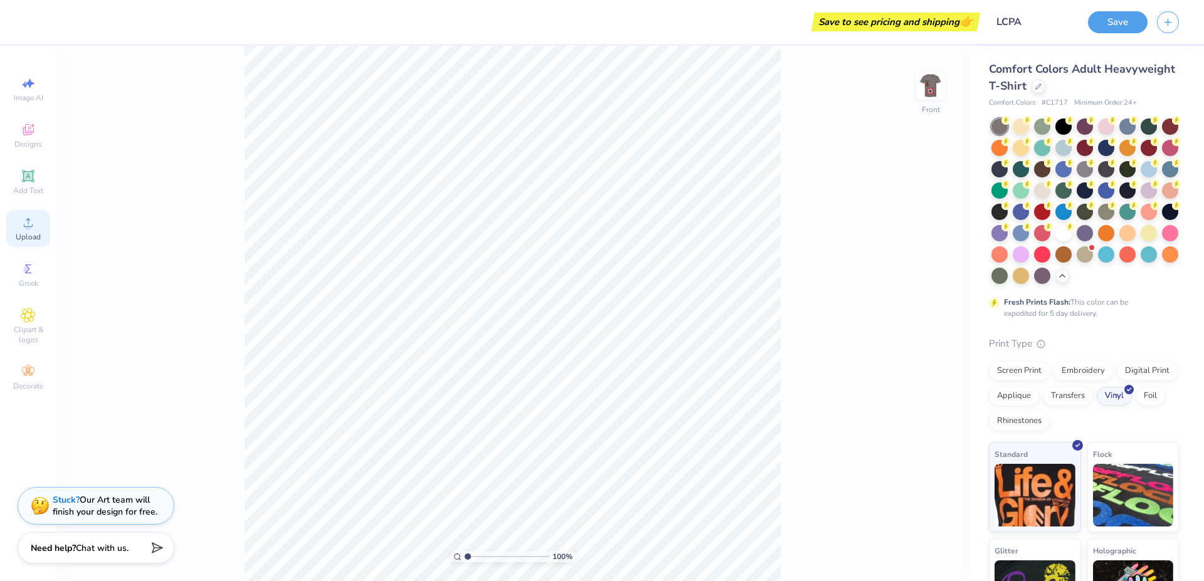
click at [38, 230] on div "Upload" at bounding box center [28, 228] width 44 height 37
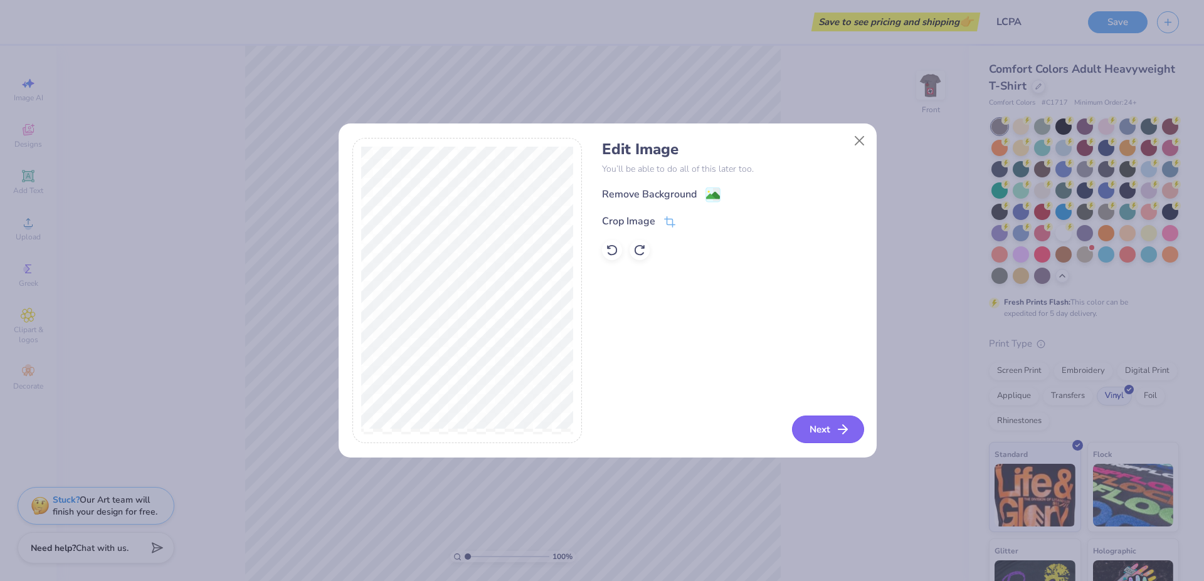
click at [841, 432] on icon "button" at bounding box center [842, 429] width 15 height 15
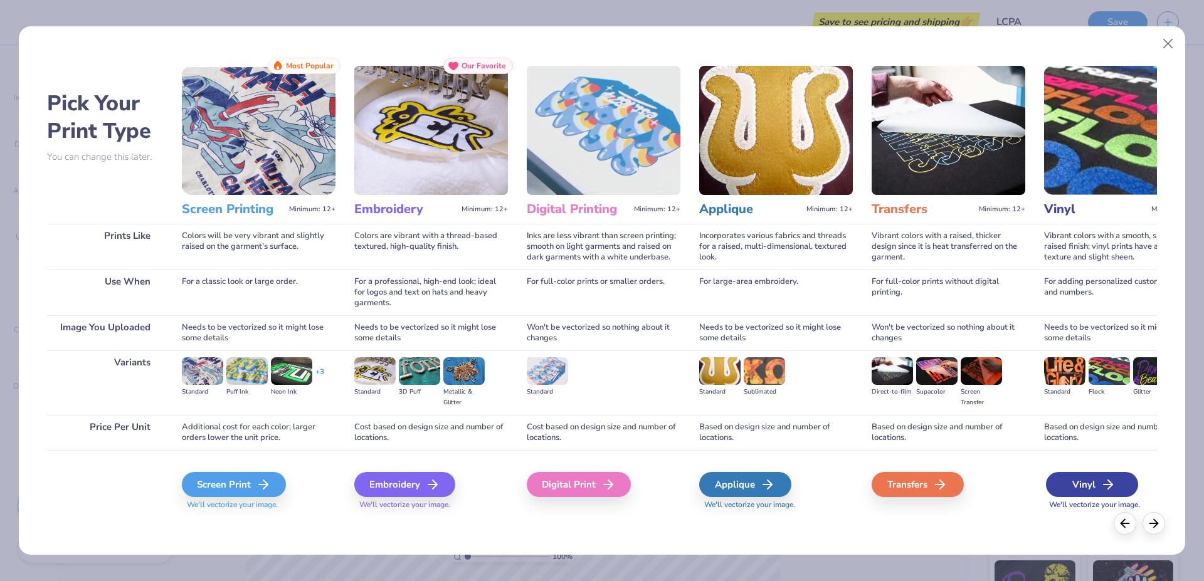
click at [1081, 487] on div "Vinyl" at bounding box center [1092, 484] width 92 height 25
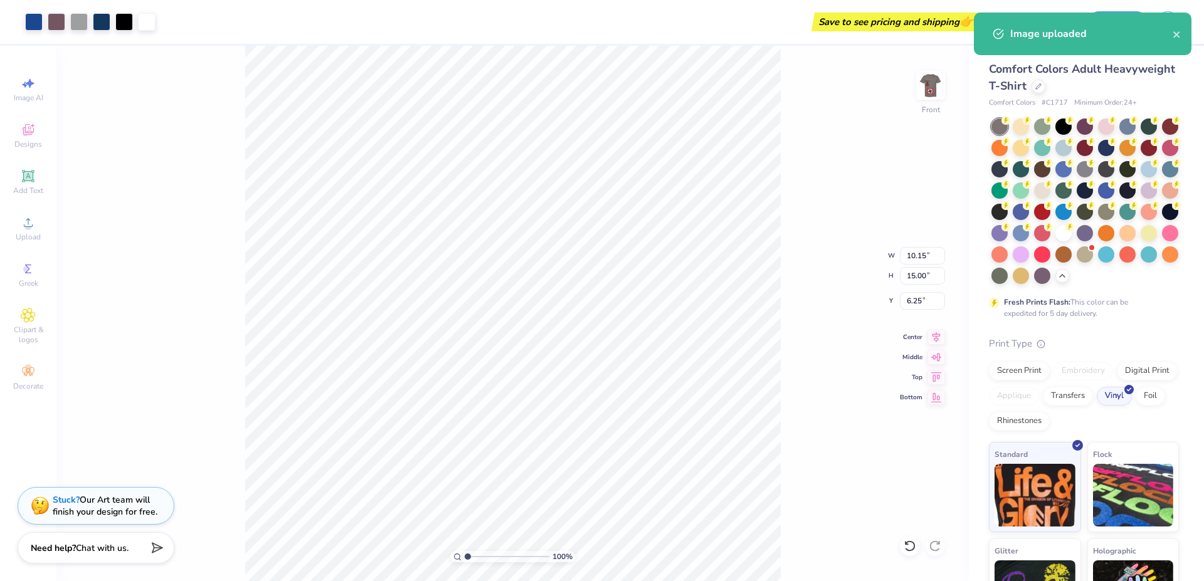
type input "1.72"
click at [781, 288] on div "100 % Front W 10.15 10.15 " H 15.00 15.00 " Y 1.72 1.72 " Center Middle Top Bot…" at bounding box center [512, 314] width 913 height 536
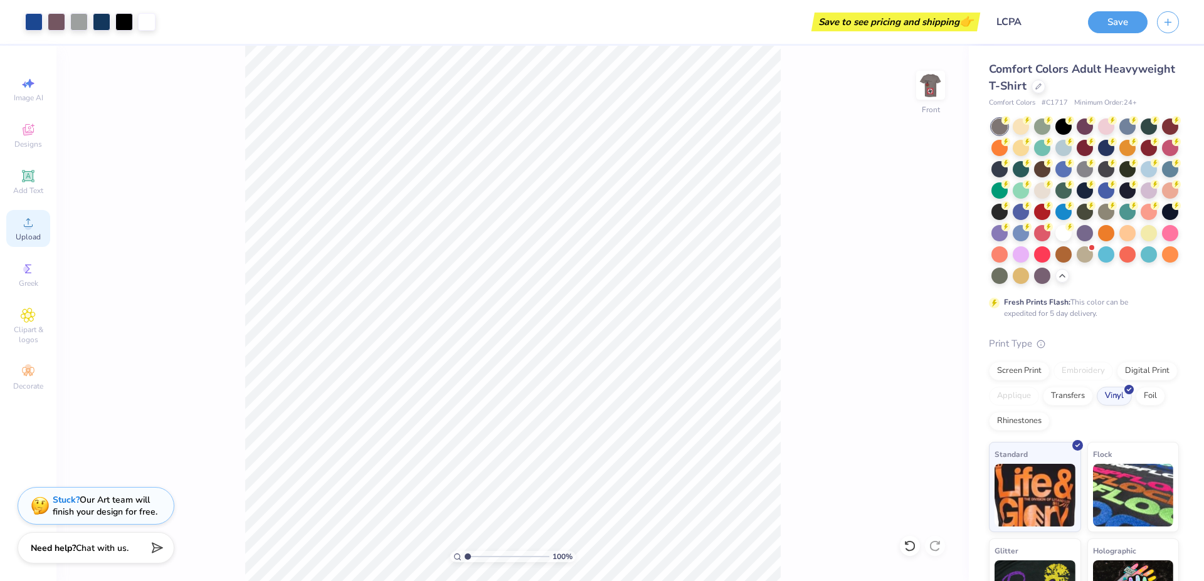
click at [39, 230] on div "Upload" at bounding box center [28, 228] width 44 height 37
click at [31, 230] on icon at bounding box center [28, 222] width 15 height 15
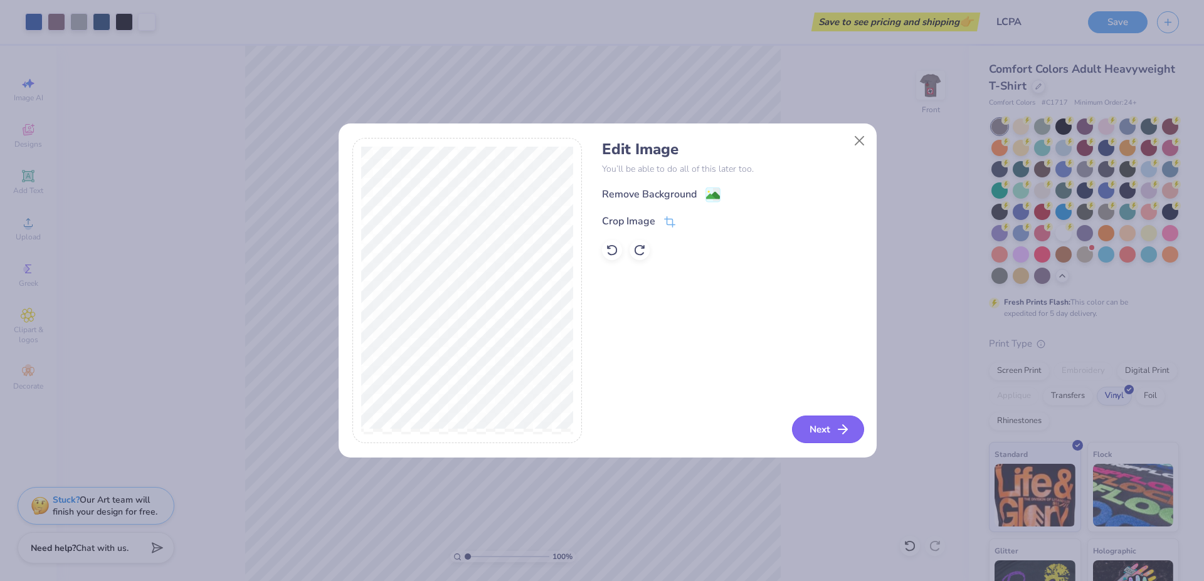
click at [844, 421] on button "Next" at bounding box center [828, 430] width 72 height 28
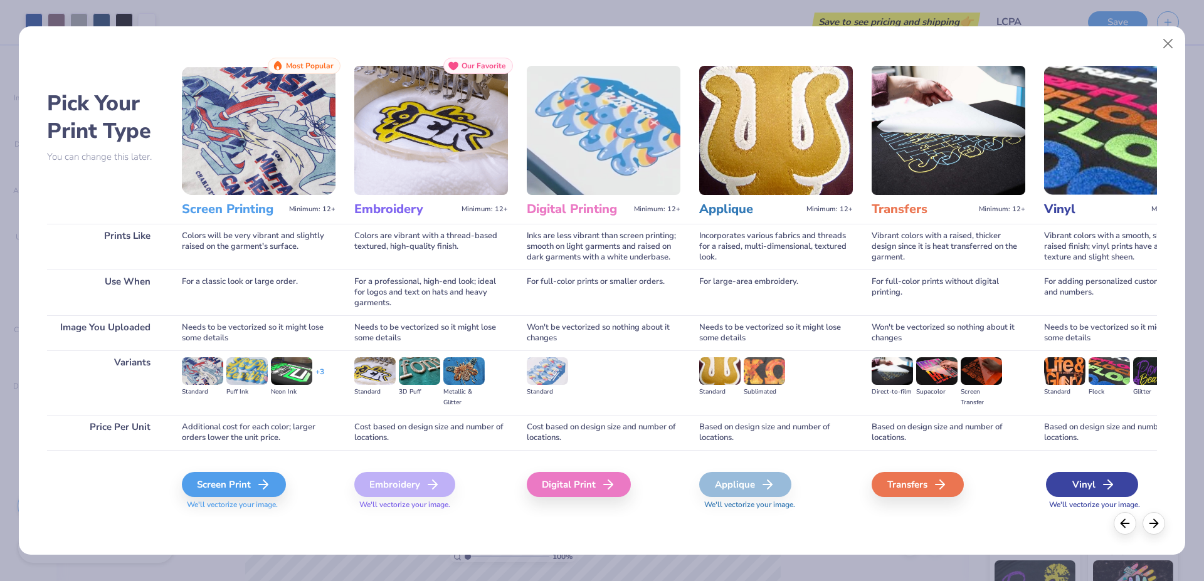
click at [1091, 484] on div "Vinyl" at bounding box center [1092, 484] width 92 height 25
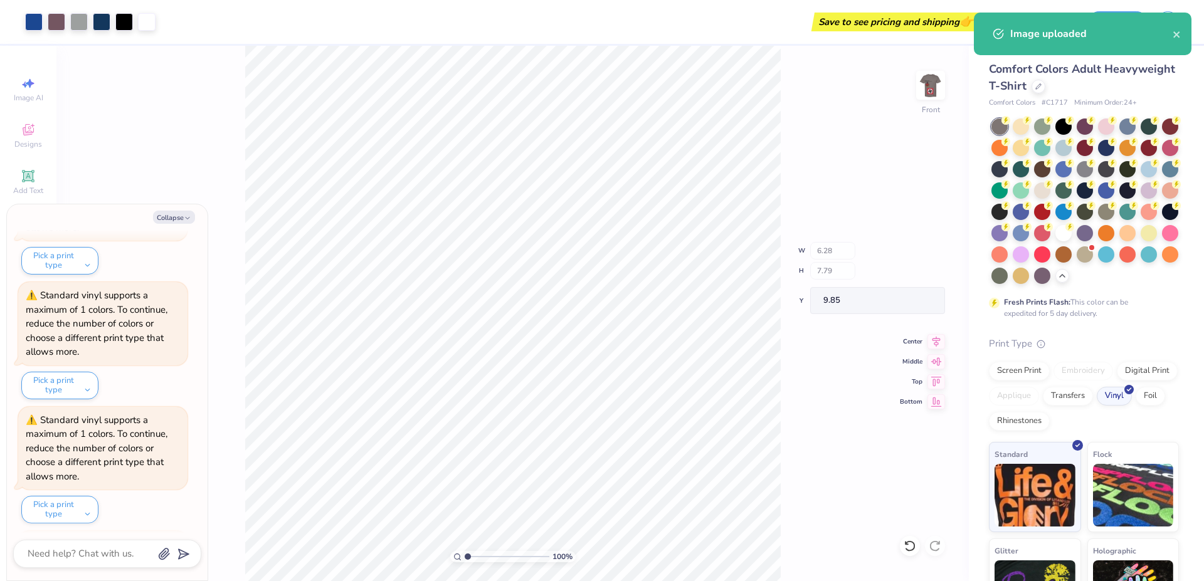
scroll to position [422, 0]
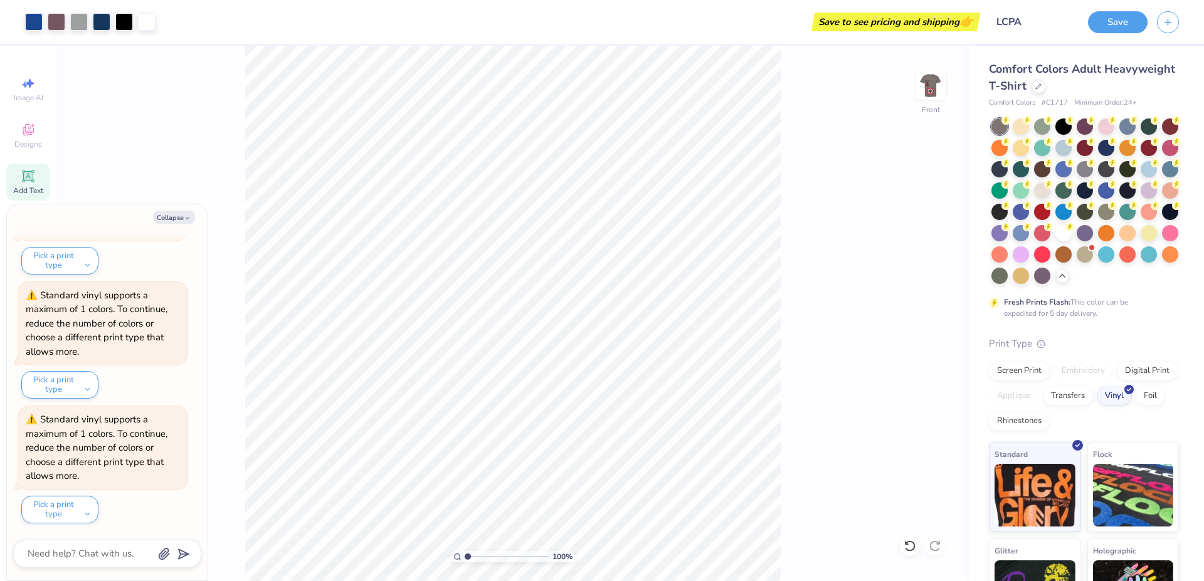
click at [26, 172] on icon at bounding box center [28, 176] width 12 height 12
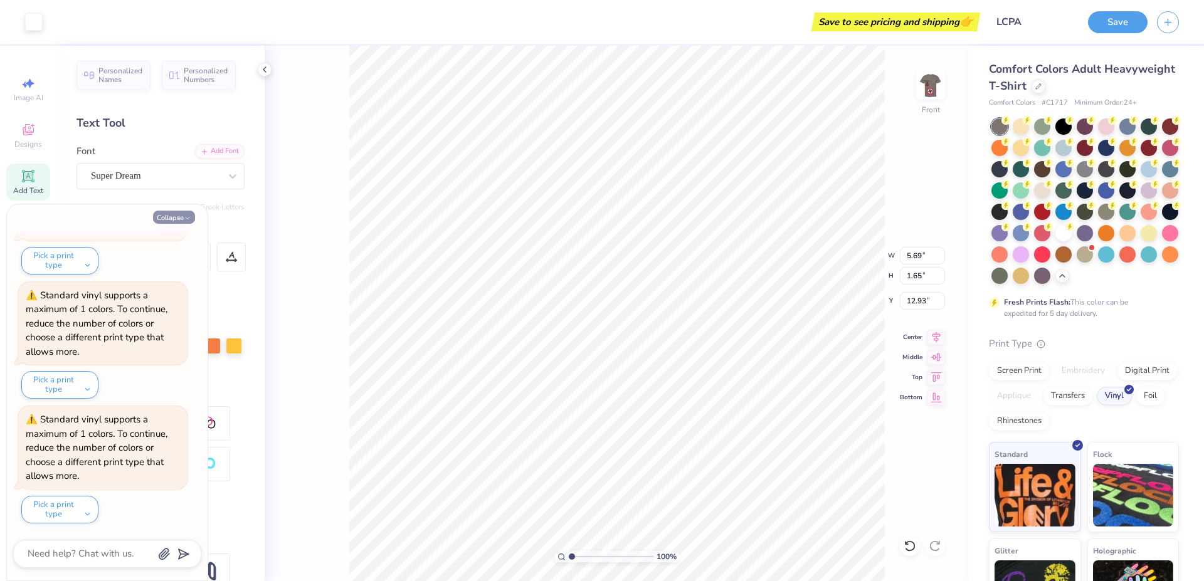
click at [158, 214] on button "Collapse" at bounding box center [174, 217] width 42 height 13
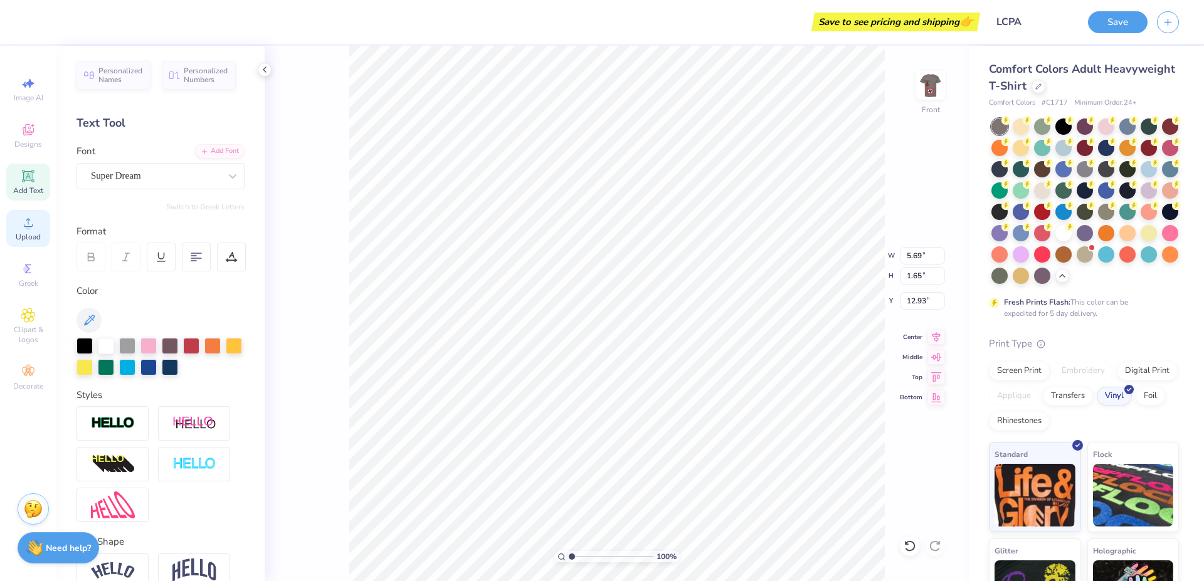
click at [43, 227] on div "Upload" at bounding box center [28, 228] width 44 height 37
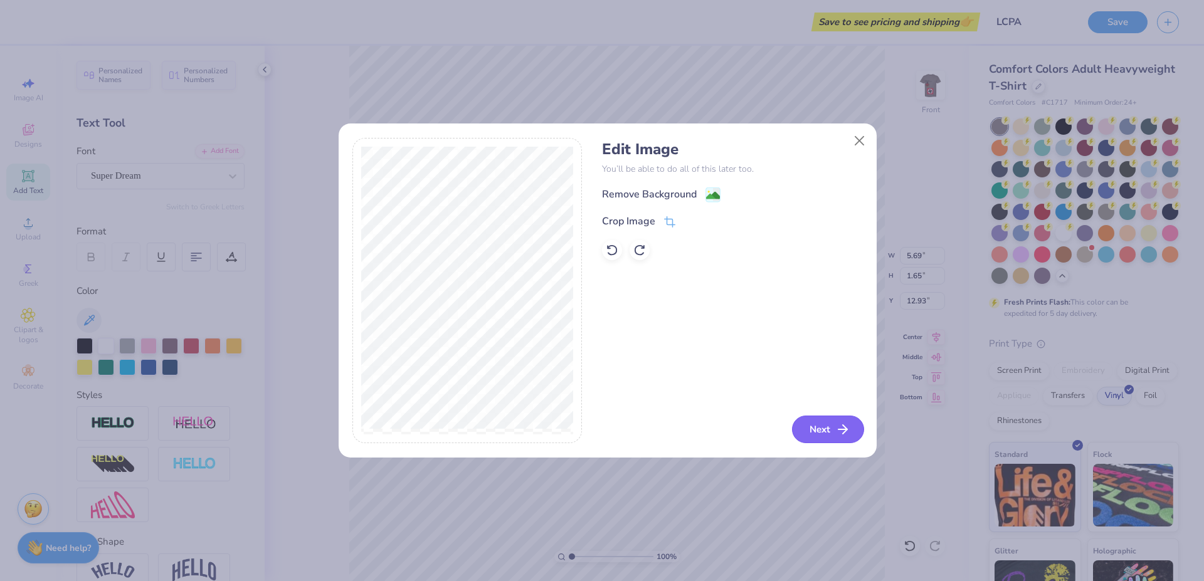
click at [830, 432] on button "Next" at bounding box center [828, 430] width 72 height 28
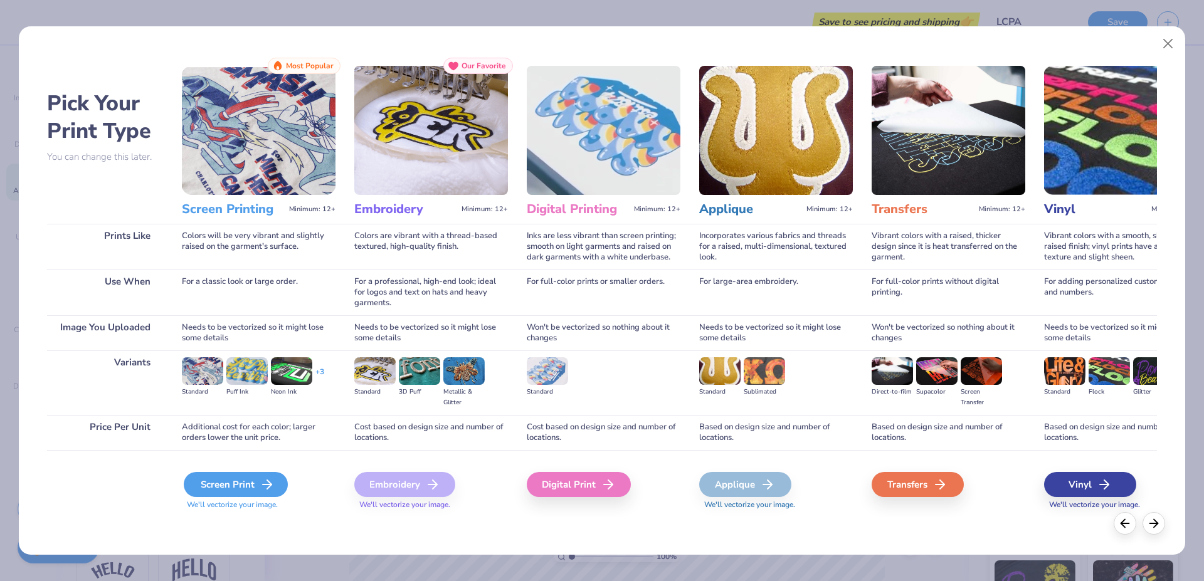
click at [248, 481] on div "Screen Print" at bounding box center [236, 484] width 104 height 25
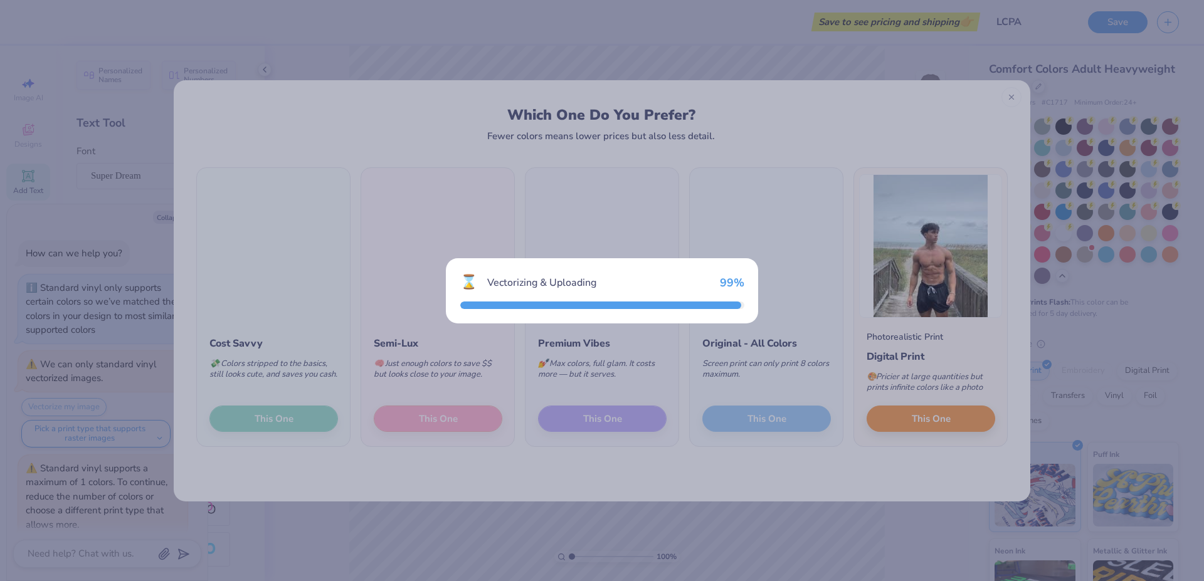
scroll to position [499, 0]
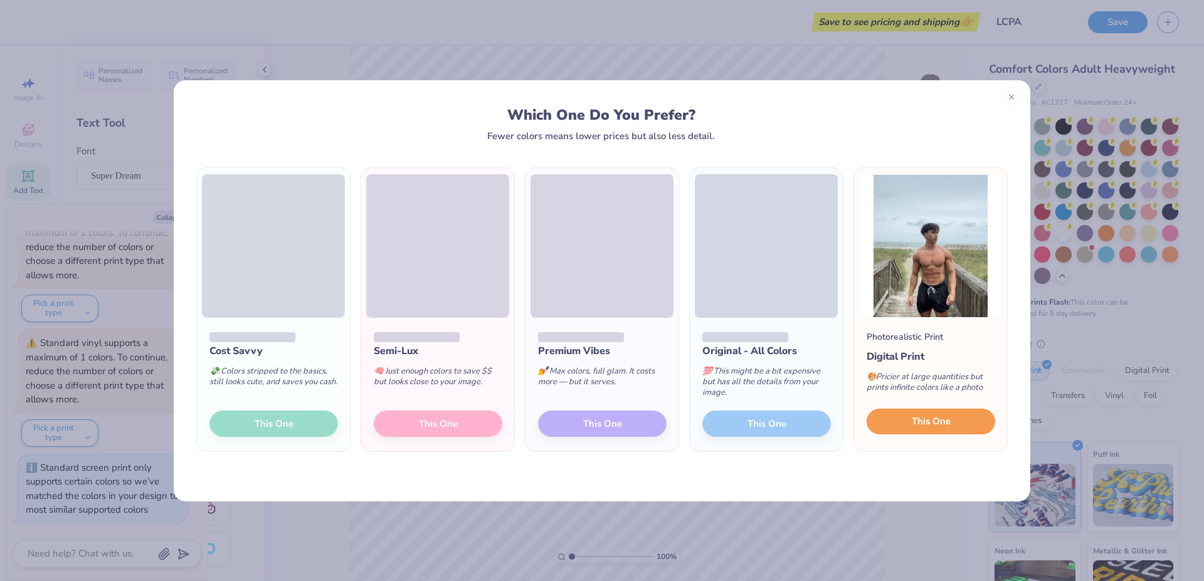
click at [937, 419] on span "This One" at bounding box center [931, 422] width 39 height 14
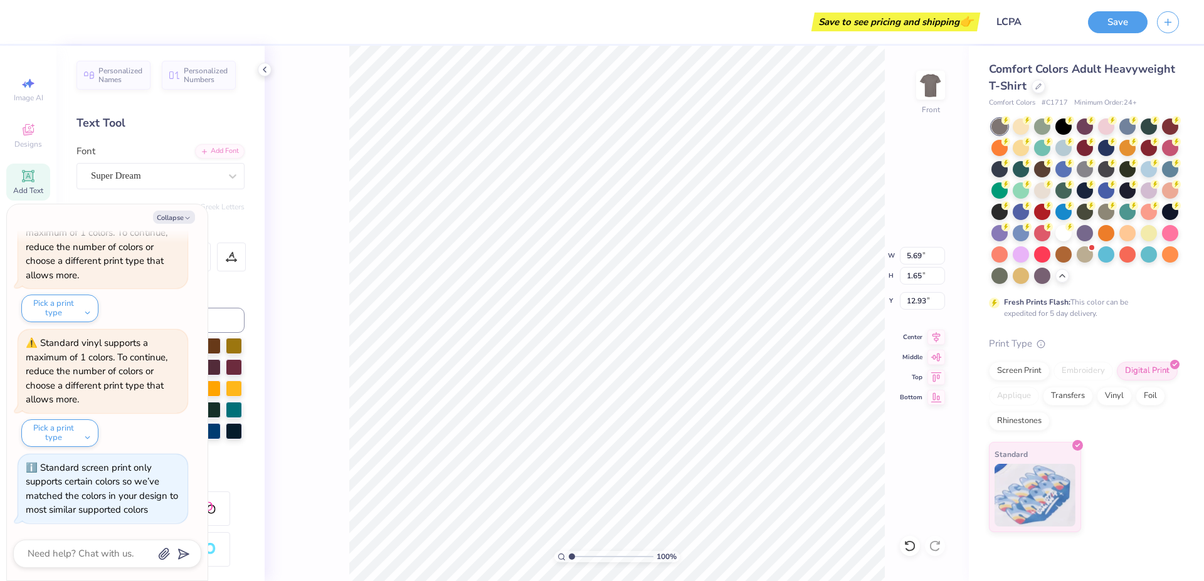
type textarea "x"
type input "6.22"
type input "7.76"
type input "9.87"
type textarea "x"
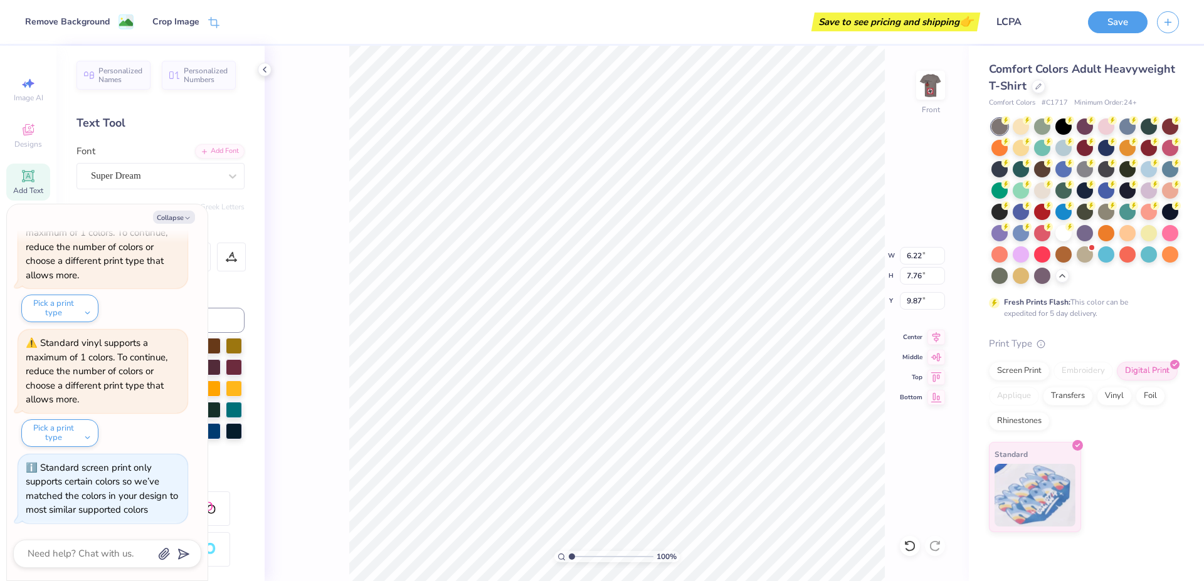
type input "12.93"
type textarea "x"
type input "10.15"
type input "15.00"
type input "1.72"
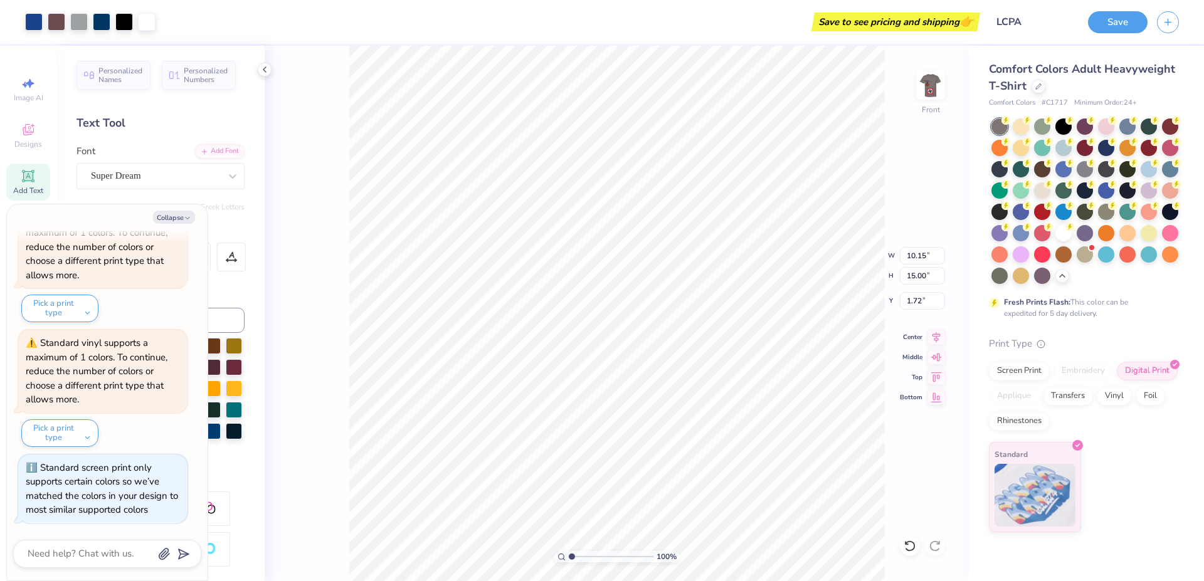
type textarea "x"
type input "1.43"
type textarea "x"
type input "6.55"
type input "9.68"
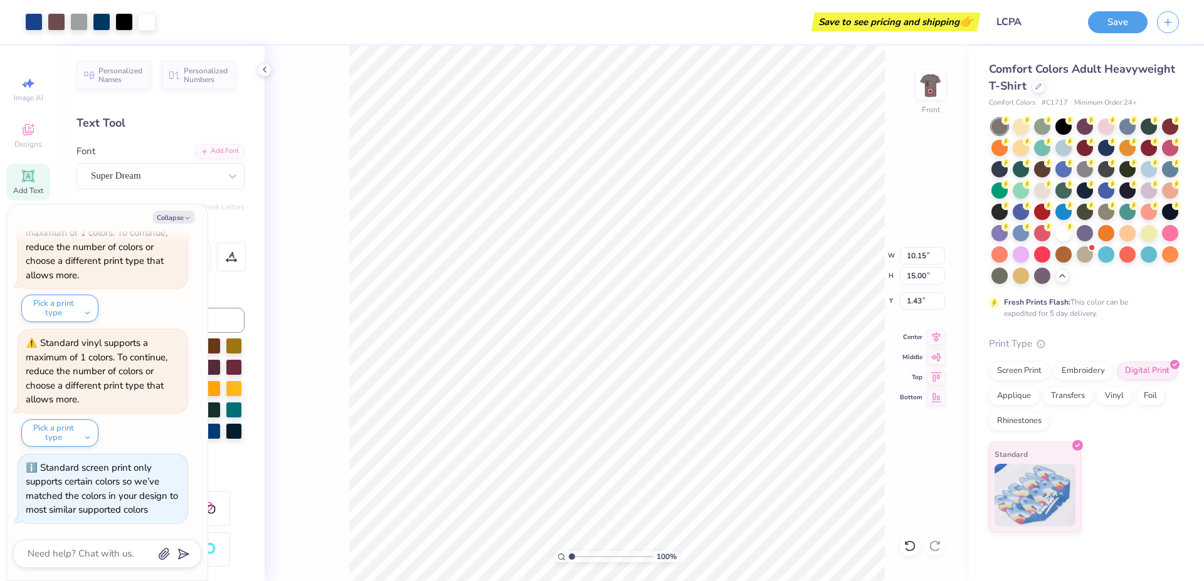
type input "6.75"
type textarea "x"
type input "1.14"
type textarea "x"
type input "6.22"
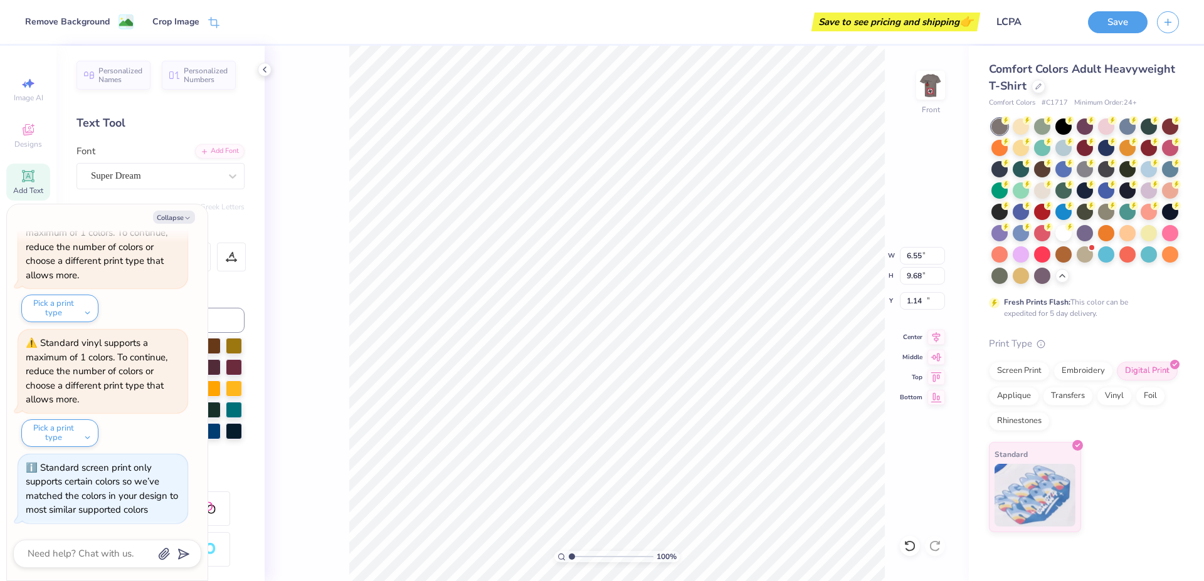
type input "7.76"
type input "12.93"
type textarea "x"
type input "16.55"
type textarea "x"
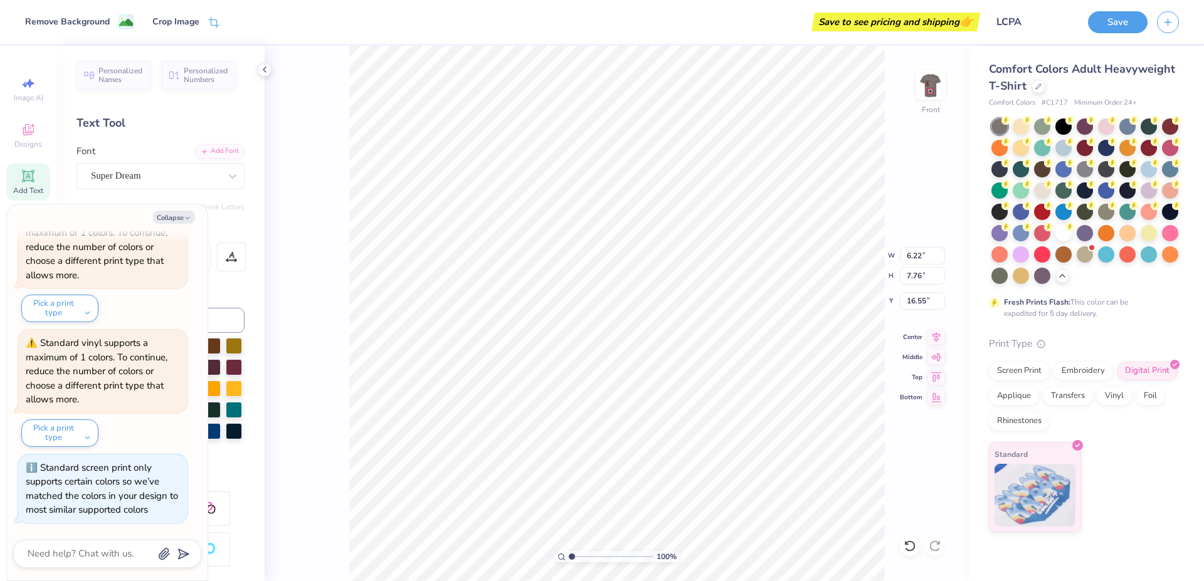
type input "15.86"
type textarea "x"
type input "18.18"
type textarea "x"
type input "9.10"
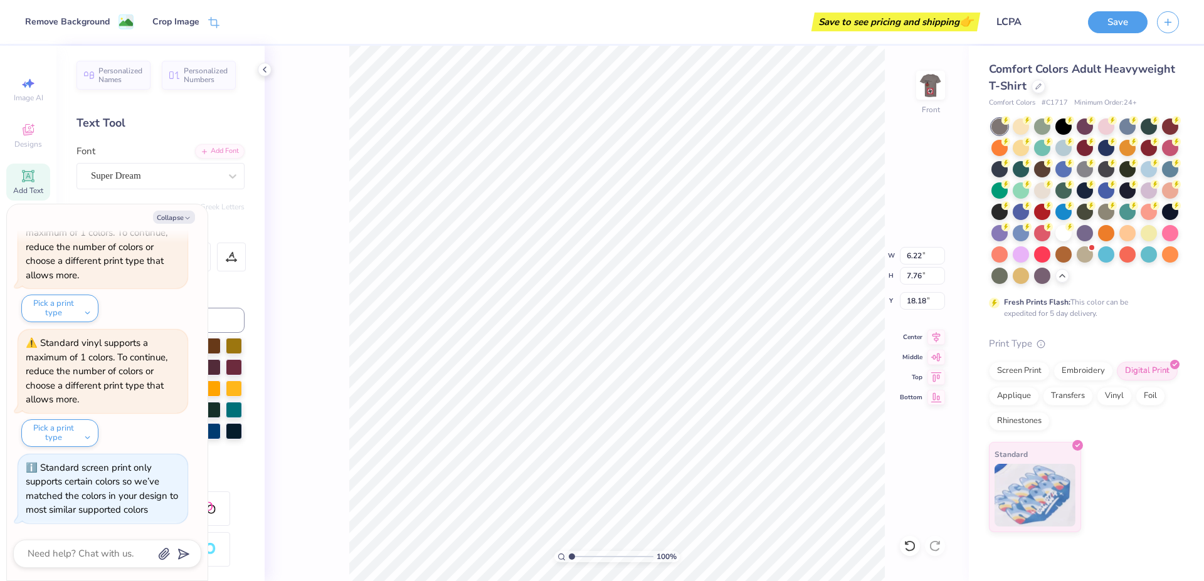
type input "11.37"
type input "14.57"
type textarea "x"
type input "15.01"
click at [26, 167] on div "Add Text" at bounding box center [28, 182] width 44 height 37
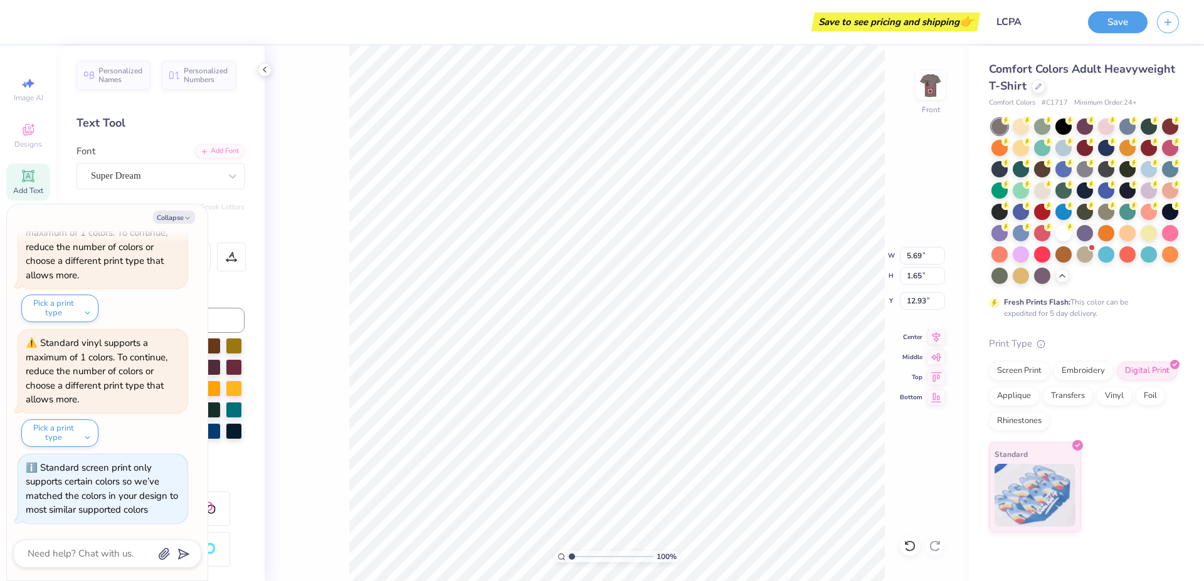
type textarea "x"
type textarea "TET"
type textarea "x"
type textarea "TT"
type textarea "x"
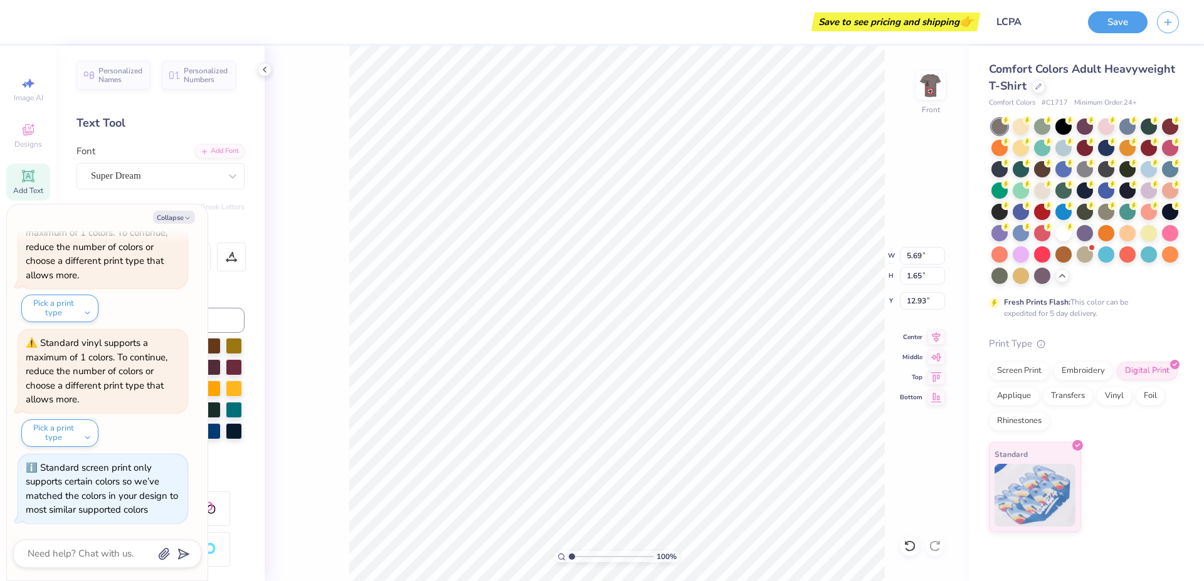
type textarea "T"
type textarea "x"
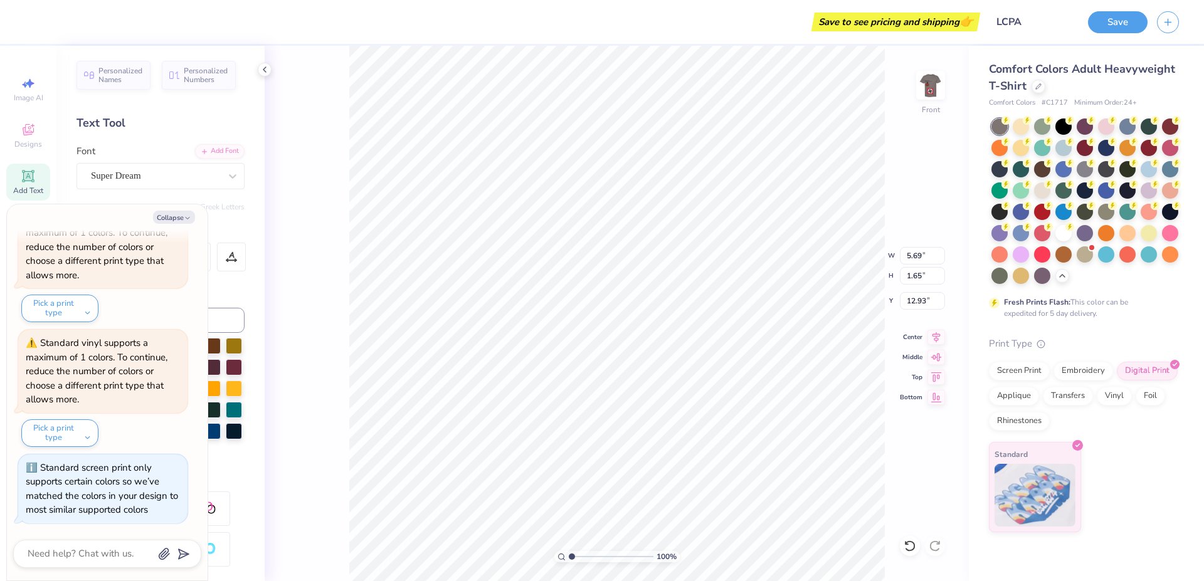
type textarea "W"
type textarea "x"
type textarea "WE"
type textarea "x"
type textarea "WE"
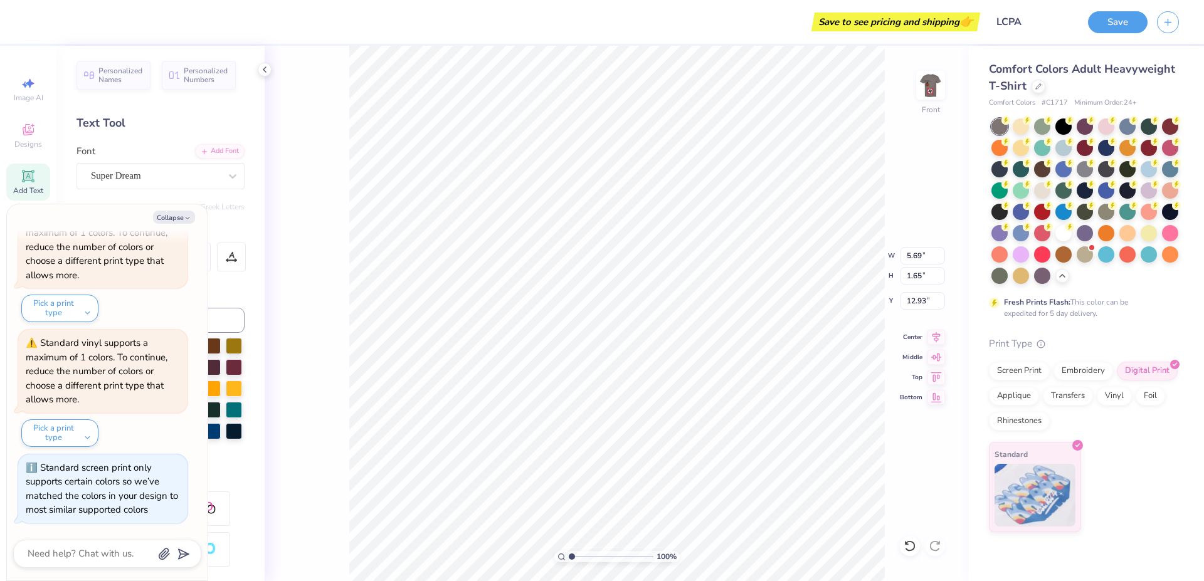
type textarea "x"
type textarea "WE kbn"
type textarea "x"
type textarea "WE kb"
type textarea "x"
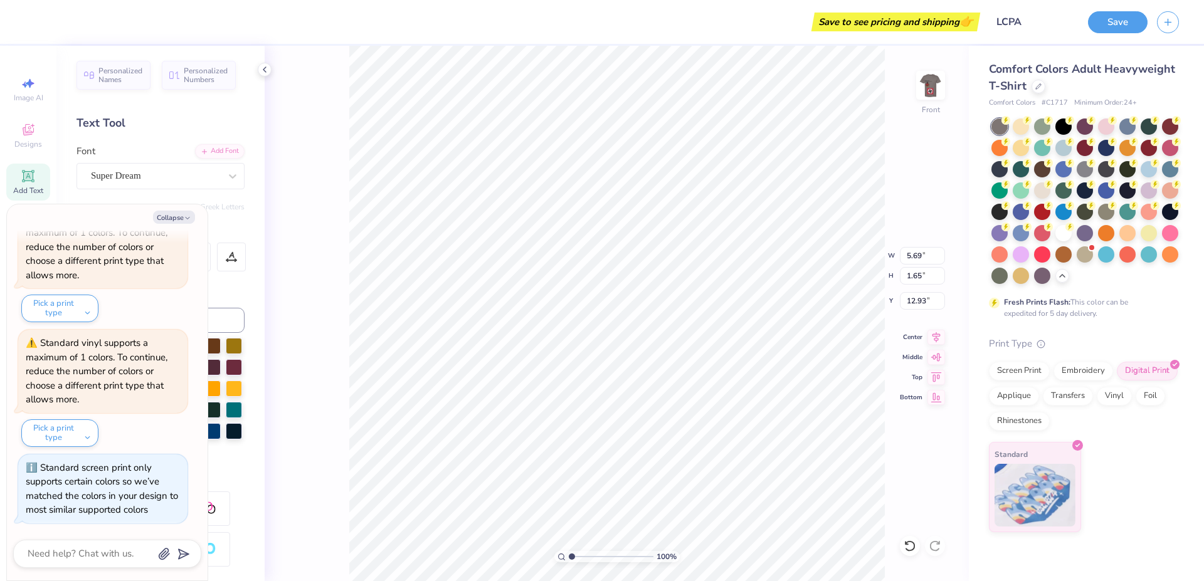
type textarea "WE k"
type textarea "x"
type textarea "WE kN"
type textarea "x"
type textarea "WE kNO"
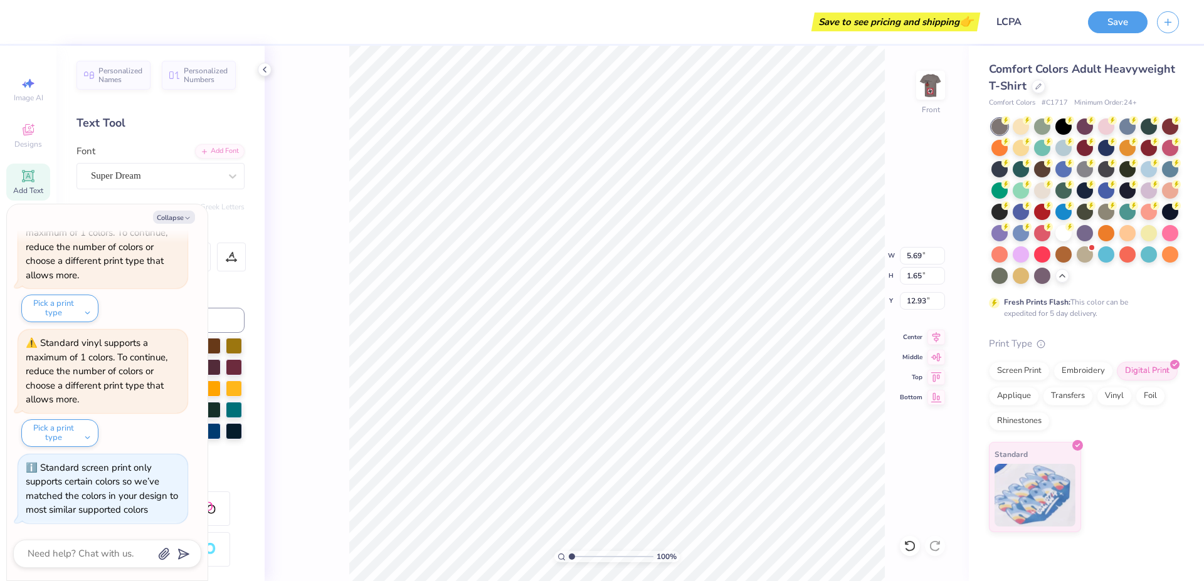
type textarea "x"
type textarea "WE kNOW"
type textarea "x"
type textarea "WE kNOW"
type textarea "x"
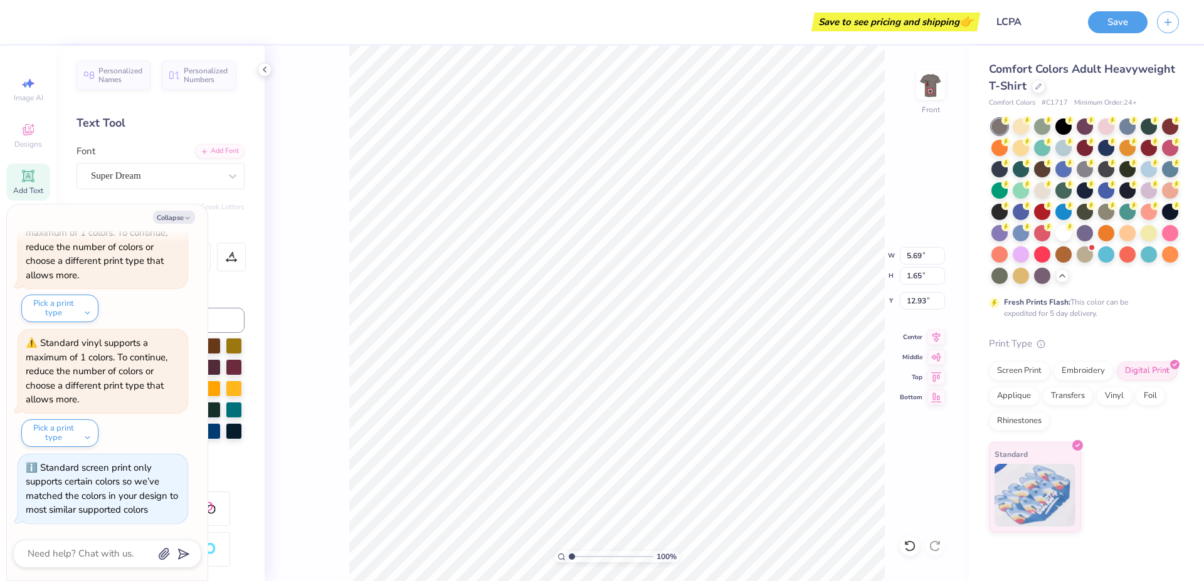
type textarea "WE kNOW p"
type textarea "x"
type textarea "WE kNOW po"
type textarea "x"
type textarea "WE kNOW pok"
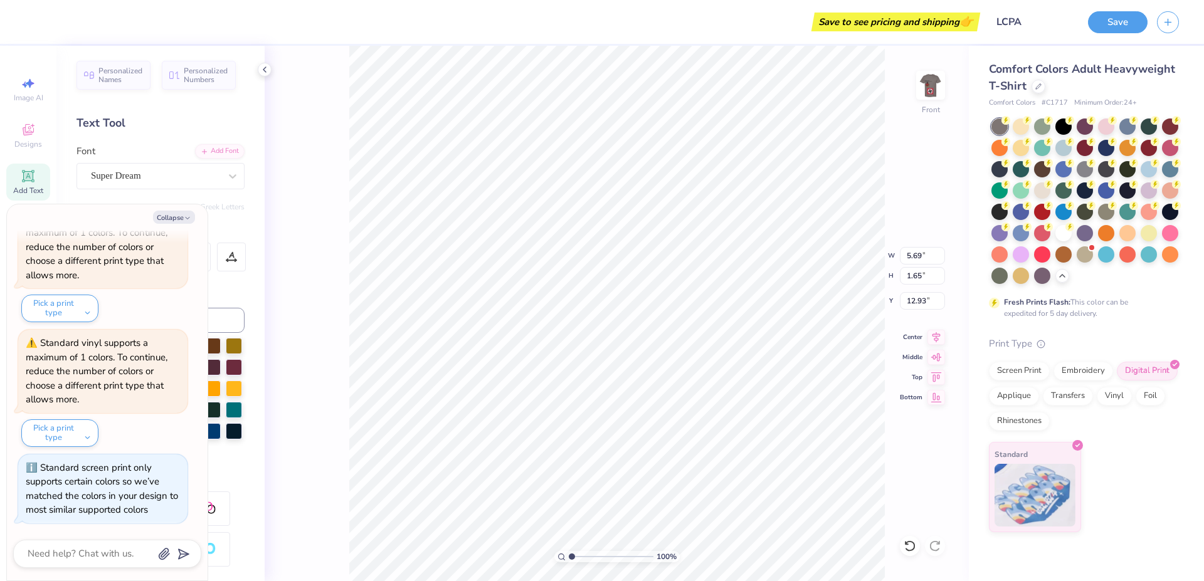
type textarea "x"
type textarea "WE kNOW poke"
type textarea "x"
type textarea "WE kNOW poker"
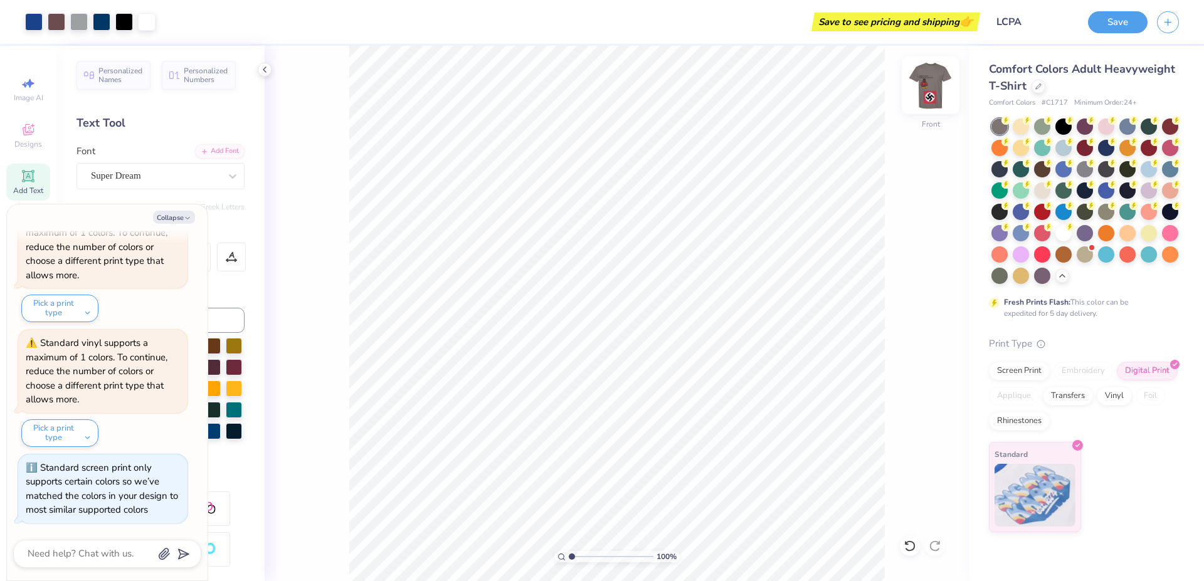
click at [929, 103] on img at bounding box center [931, 85] width 50 height 50
click at [929, 105] on img at bounding box center [931, 85] width 50 height 50
click at [938, 106] on img at bounding box center [931, 85] width 50 height 50
click at [935, 100] on img at bounding box center [931, 85] width 50 height 50
type textarea "x"
